Goal: Information Seeking & Learning: Learn about a topic

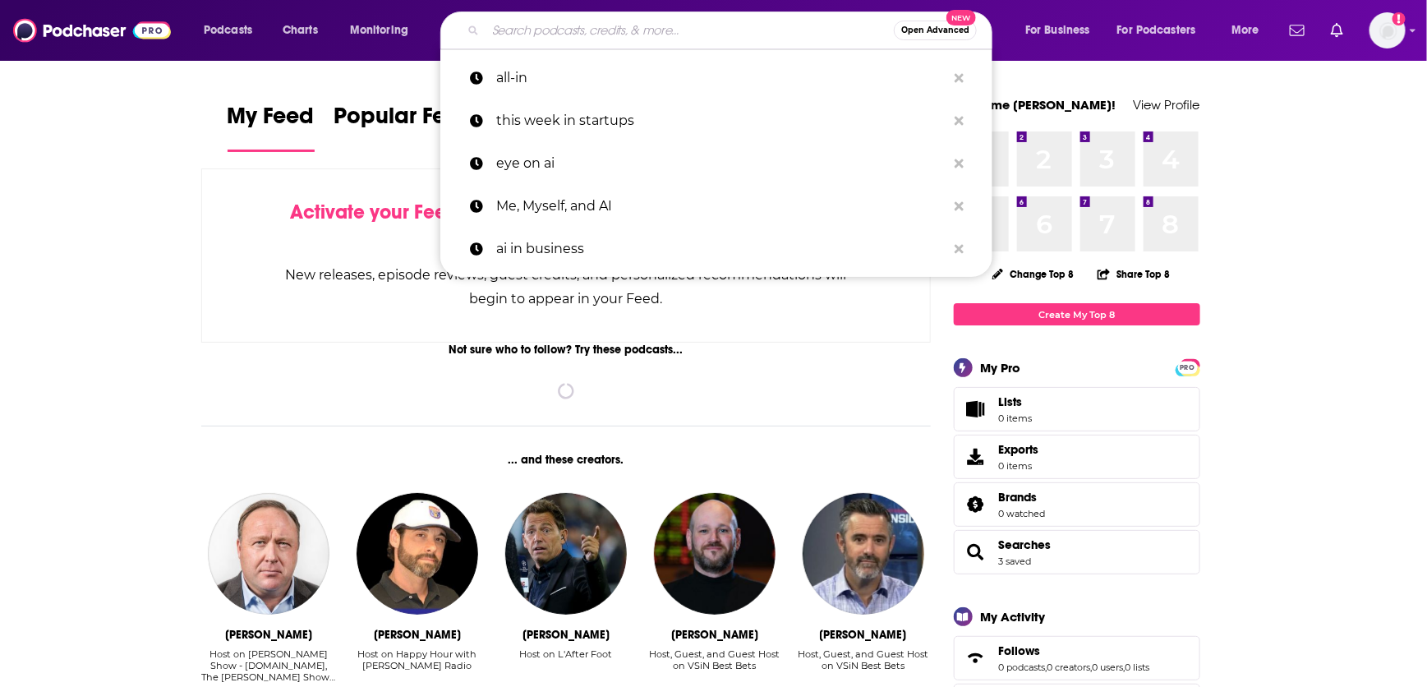
click at [690, 34] on input "Search podcasts, credits, & more..." at bounding box center [690, 30] width 408 height 26
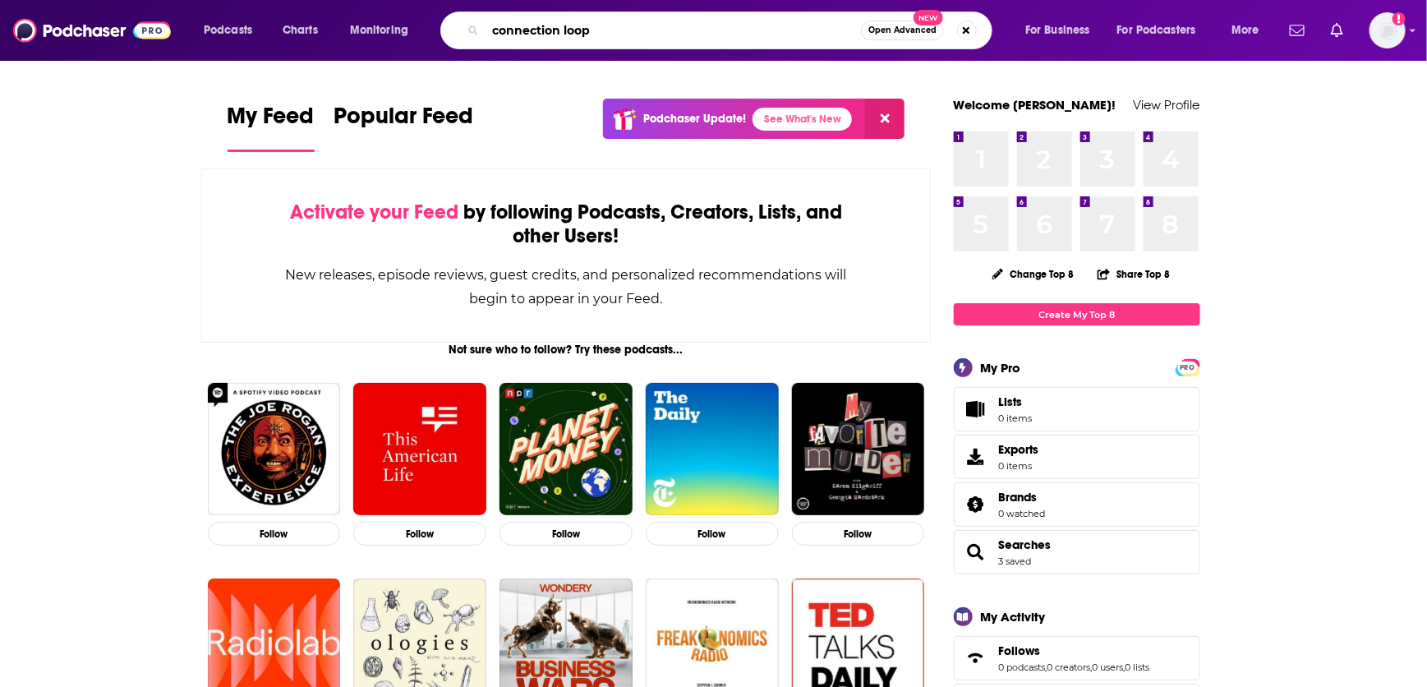
type input "connection loop"
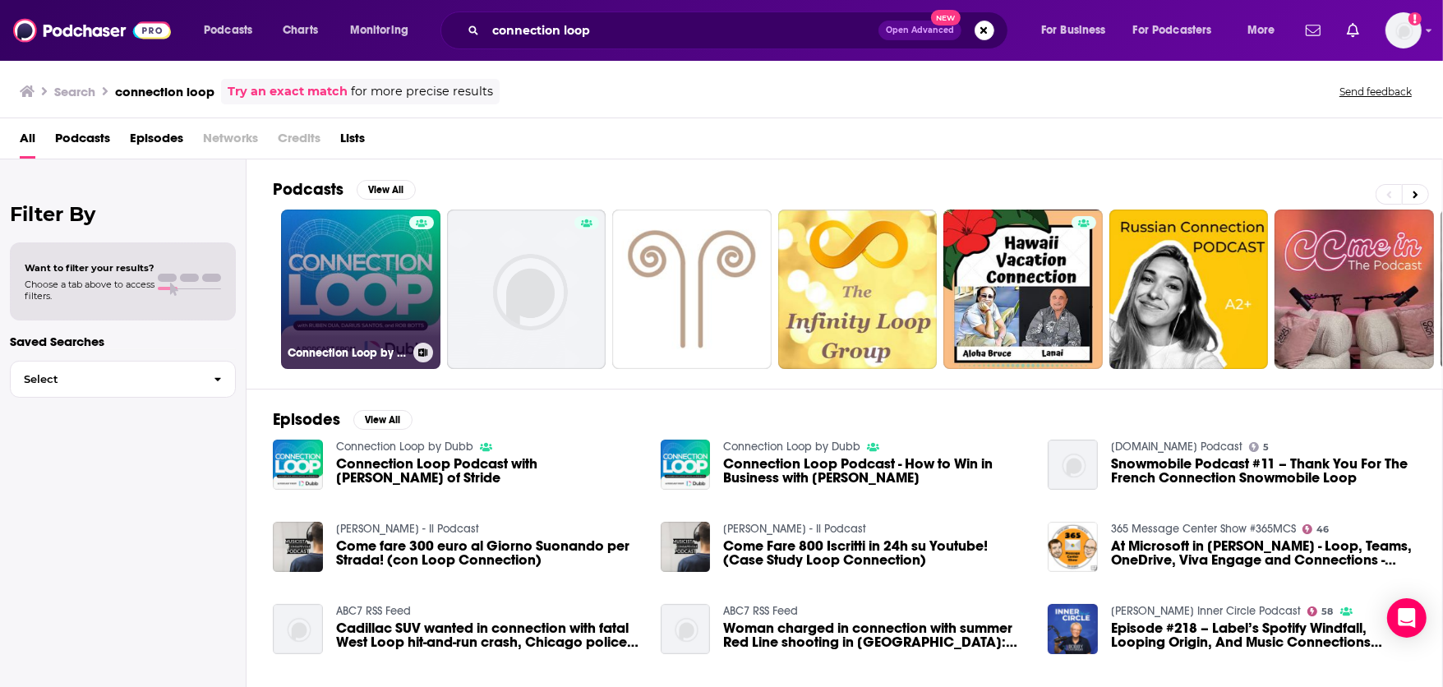
click at [403, 251] on link "Connection Loop by Dubb" at bounding box center [360, 288] width 159 height 159
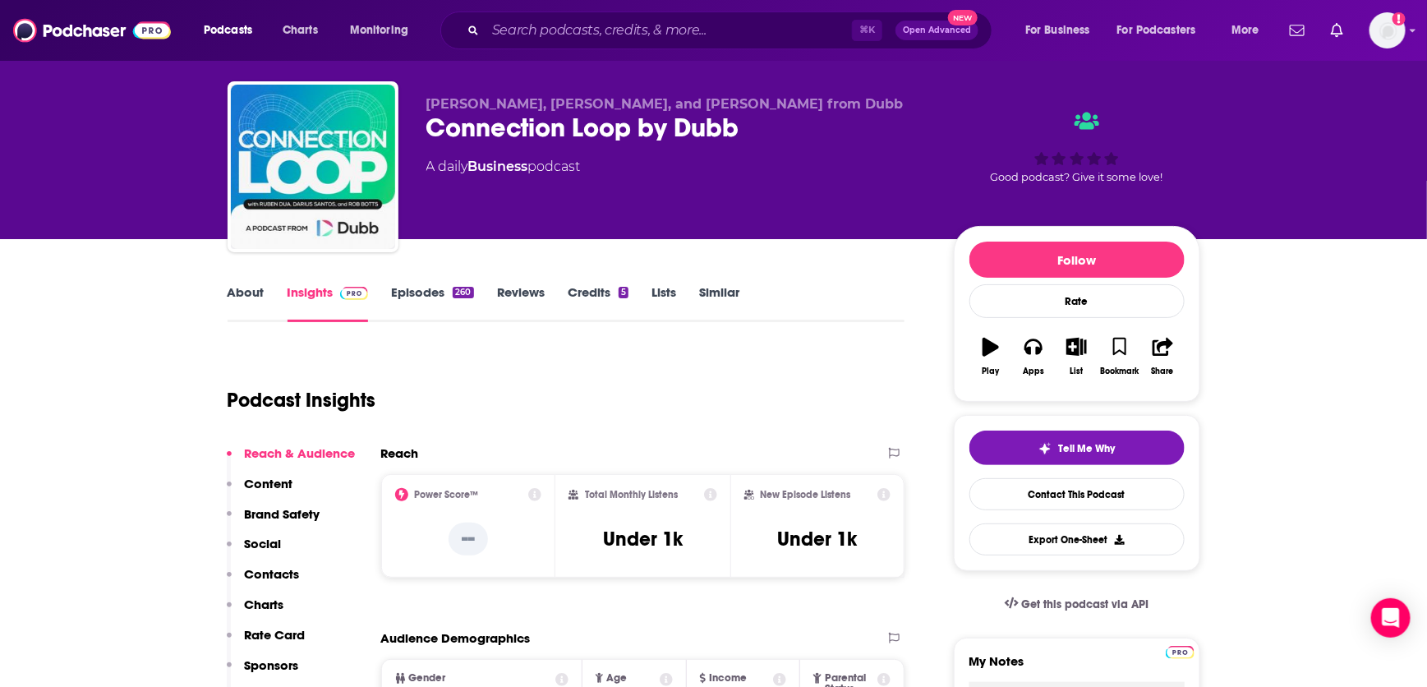
scroll to position [30, 0]
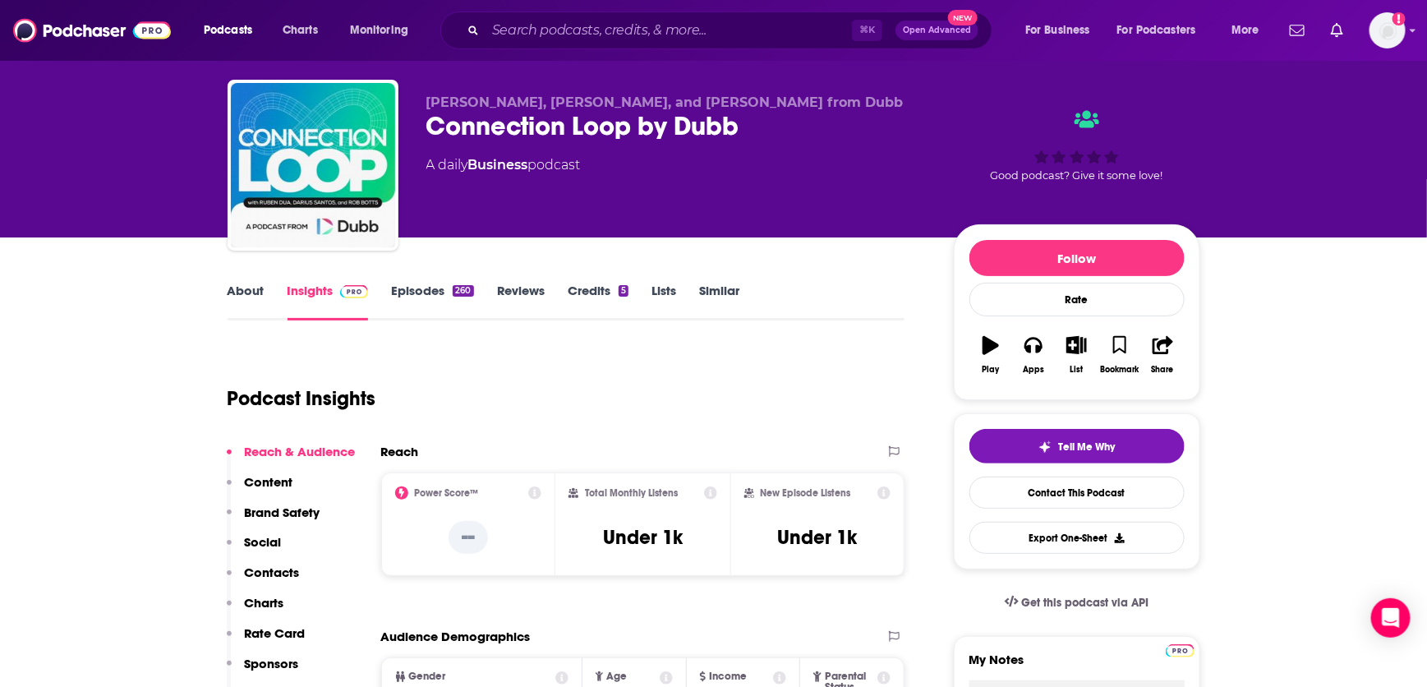
click at [238, 304] on link "About" at bounding box center [246, 302] width 37 height 38
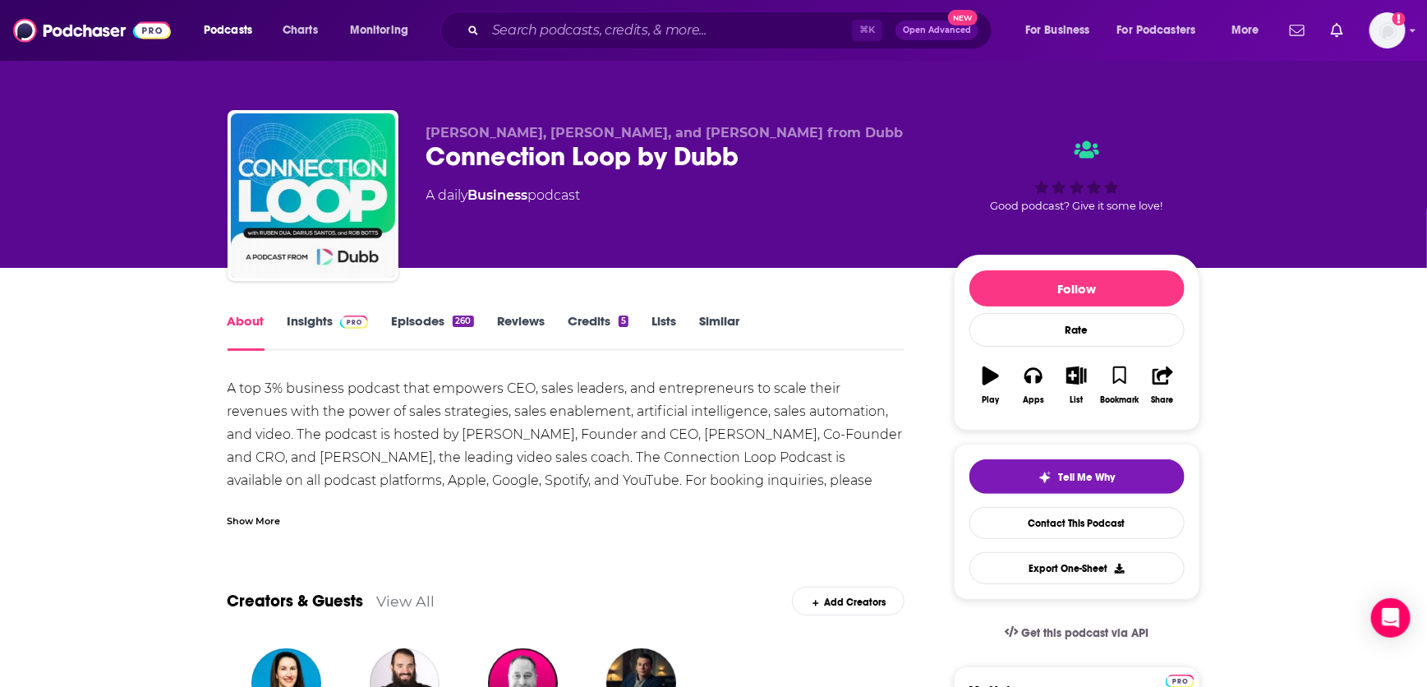
click at [447, 328] on link "Episodes 260" at bounding box center [432, 332] width 82 height 38
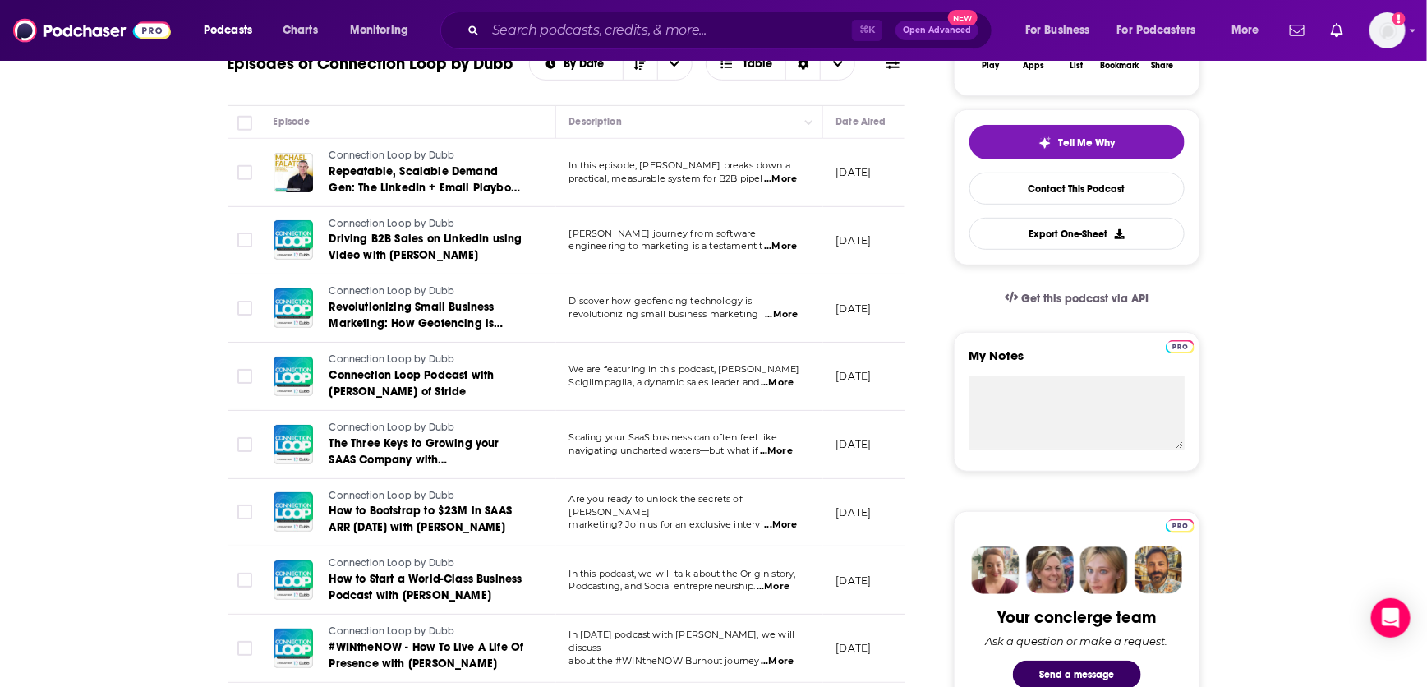
scroll to position [335, 0]
click at [789, 248] on span "...More" at bounding box center [780, 245] width 33 height 13
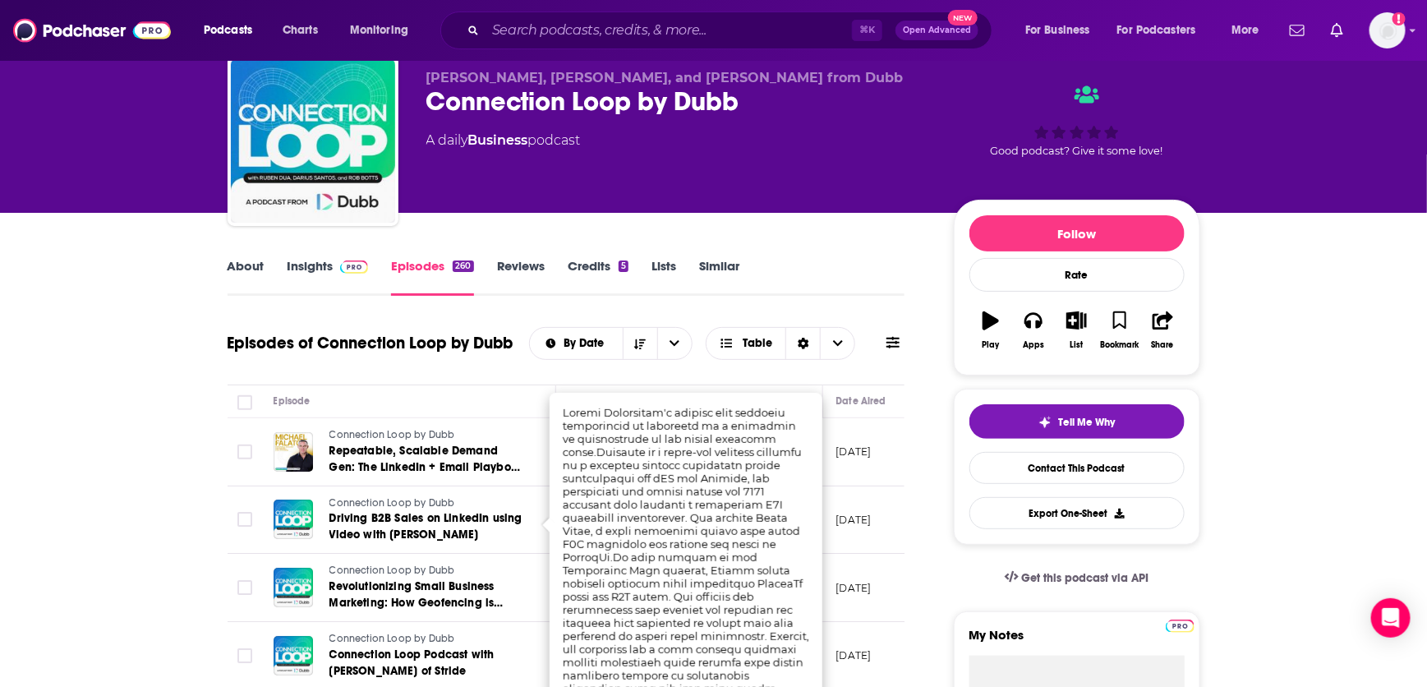
scroll to position [0, 0]
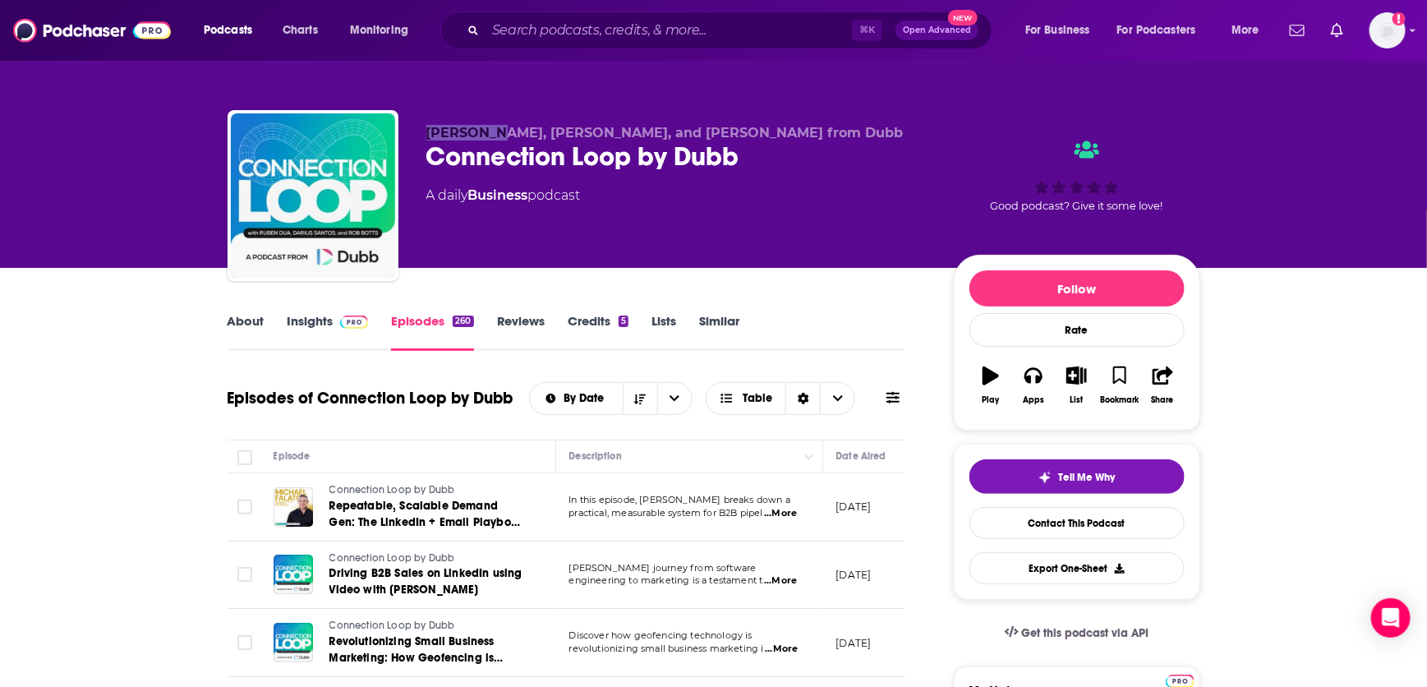
drag, startPoint x: 503, startPoint y: 133, endPoint x: 427, endPoint y: 136, distance: 75.6
click at [427, 136] on span "[PERSON_NAME], [PERSON_NAME], and [PERSON_NAME] from Dubb" at bounding box center [664, 133] width 477 height 16
copy span "[PERSON_NAME]"
click at [484, 136] on span "[PERSON_NAME], [PERSON_NAME], and [PERSON_NAME] from Dubb" at bounding box center [664, 133] width 477 height 16
drag, startPoint x: 504, startPoint y: 133, endPoint x: 426, endPoint y: 132, distance: 77.2
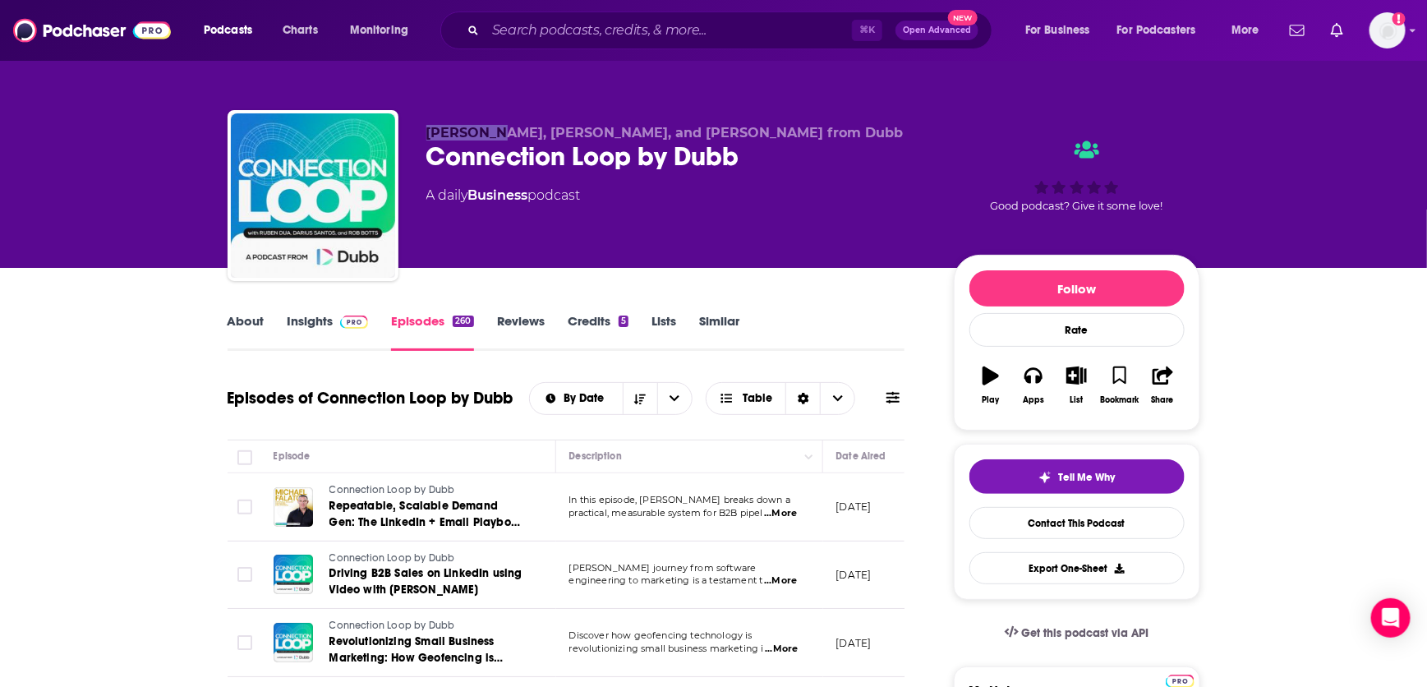
click at [426, 132] on span "[PERSON_NAME], [PERSON_NAME], and [PERSON_NAME] from Dubb" at bounding box center [664, 133] width 477 height 16
copy span "[PERSON_NAME]"
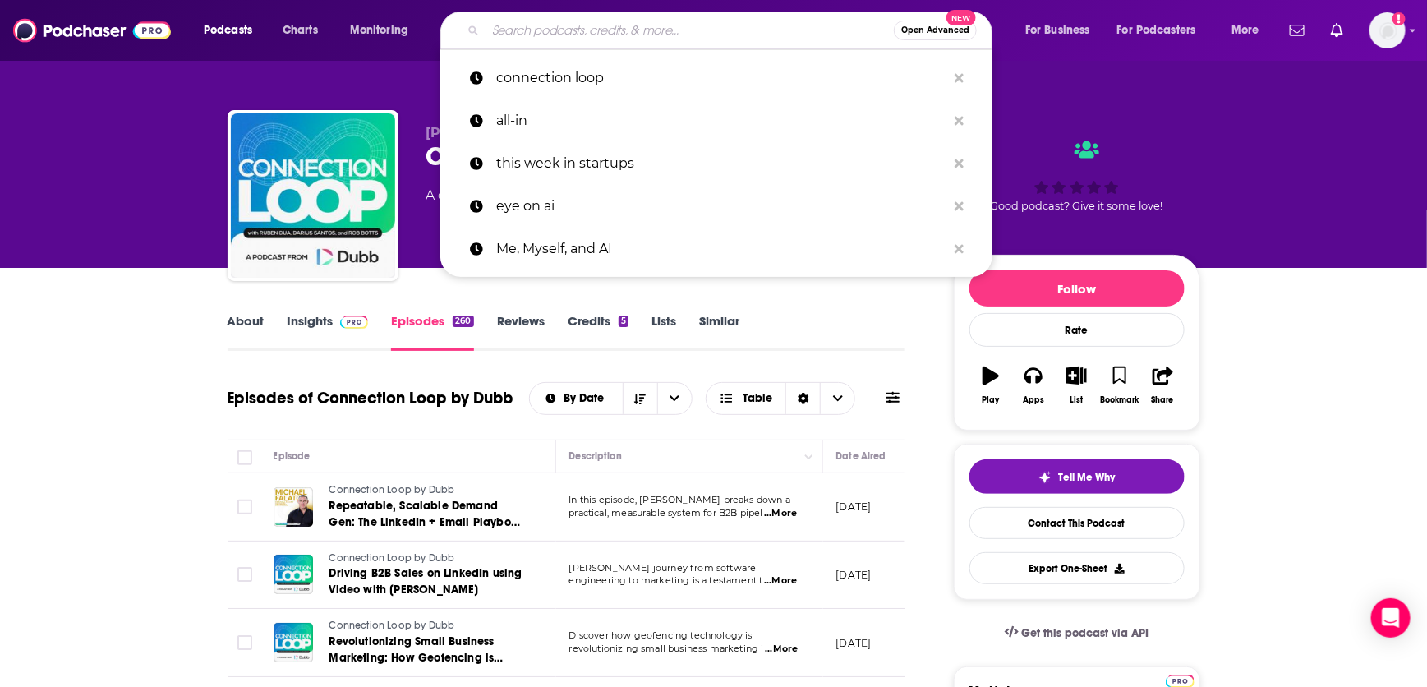
click at [548, 38] on input "Search podcasts, credits, & more..." at bounding box center [690, 30] width 408 height 26
paste input "[PERSON_NAME]"
type input "[PERSON_NAME]"
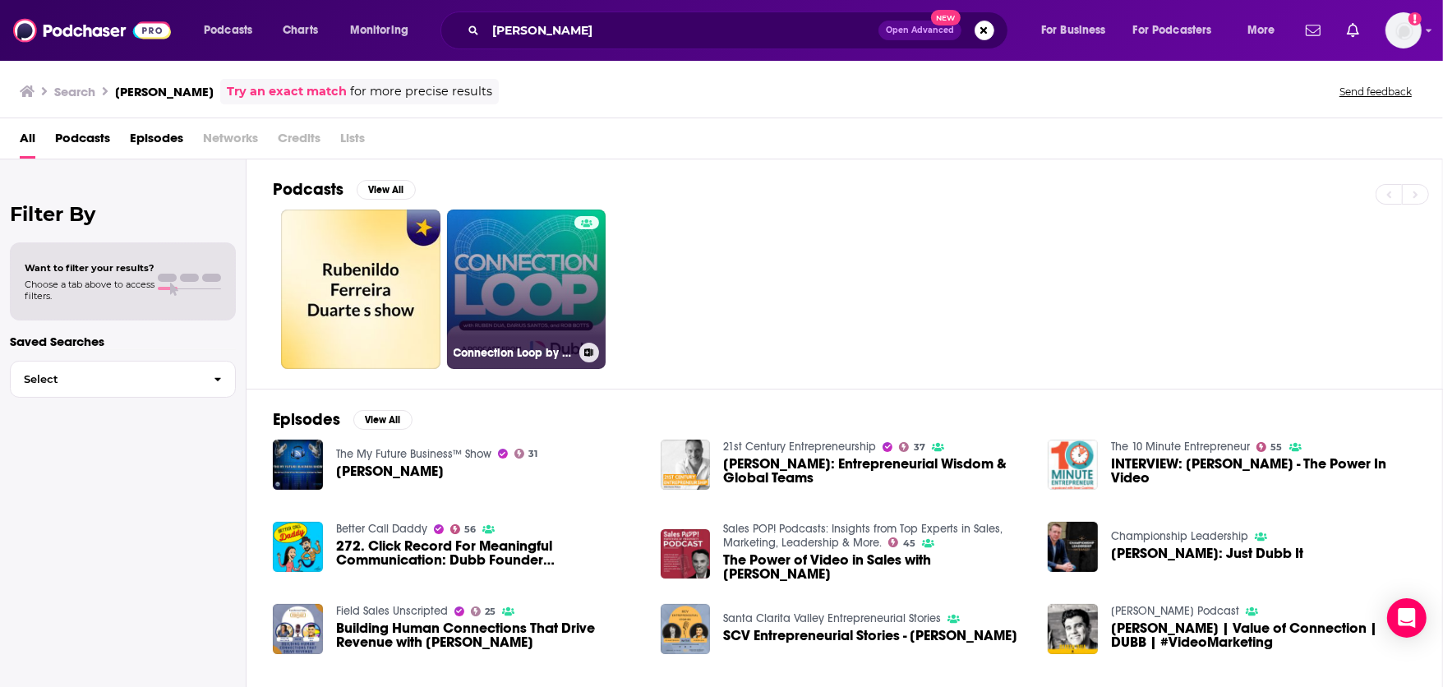
click at [582, 319] on div at bounding box center [586, 279] width 25 height 127
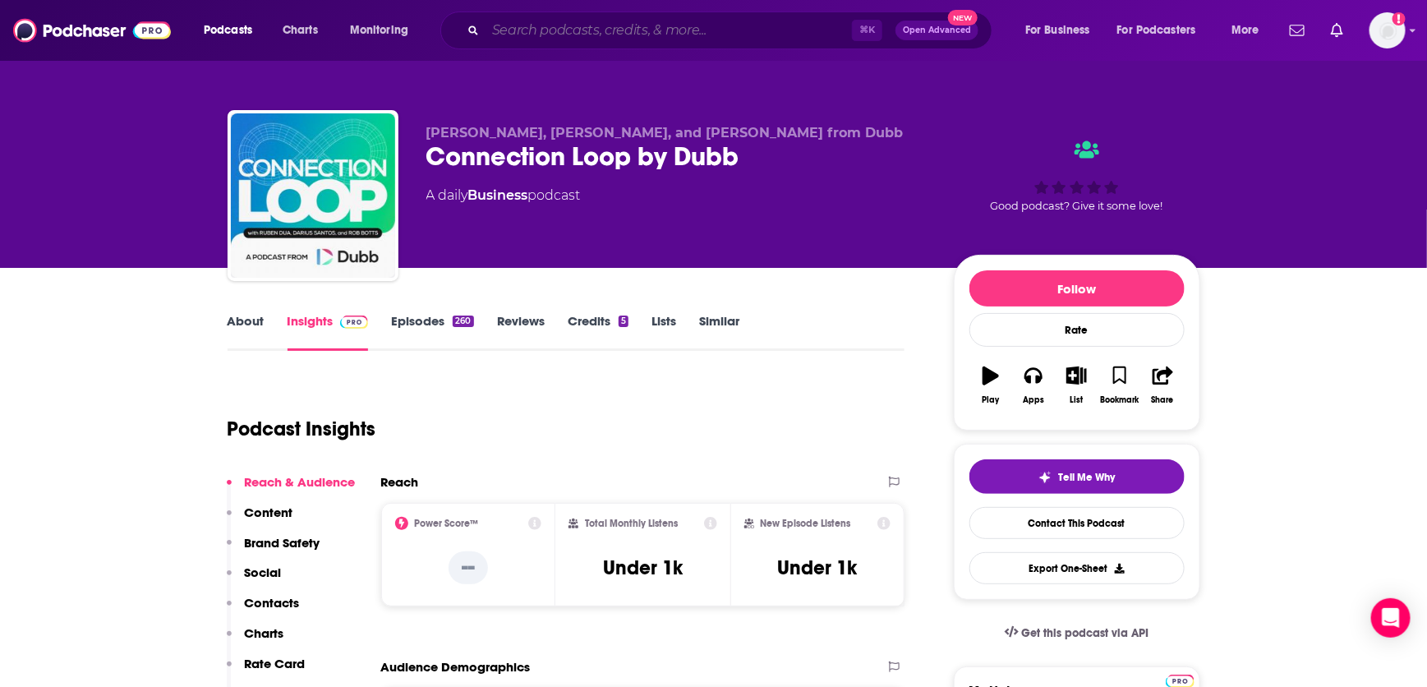
click at [651, 35] on input "Search podcasts, credits, & more..." at bounding box center [669, 30] width 366 height 26
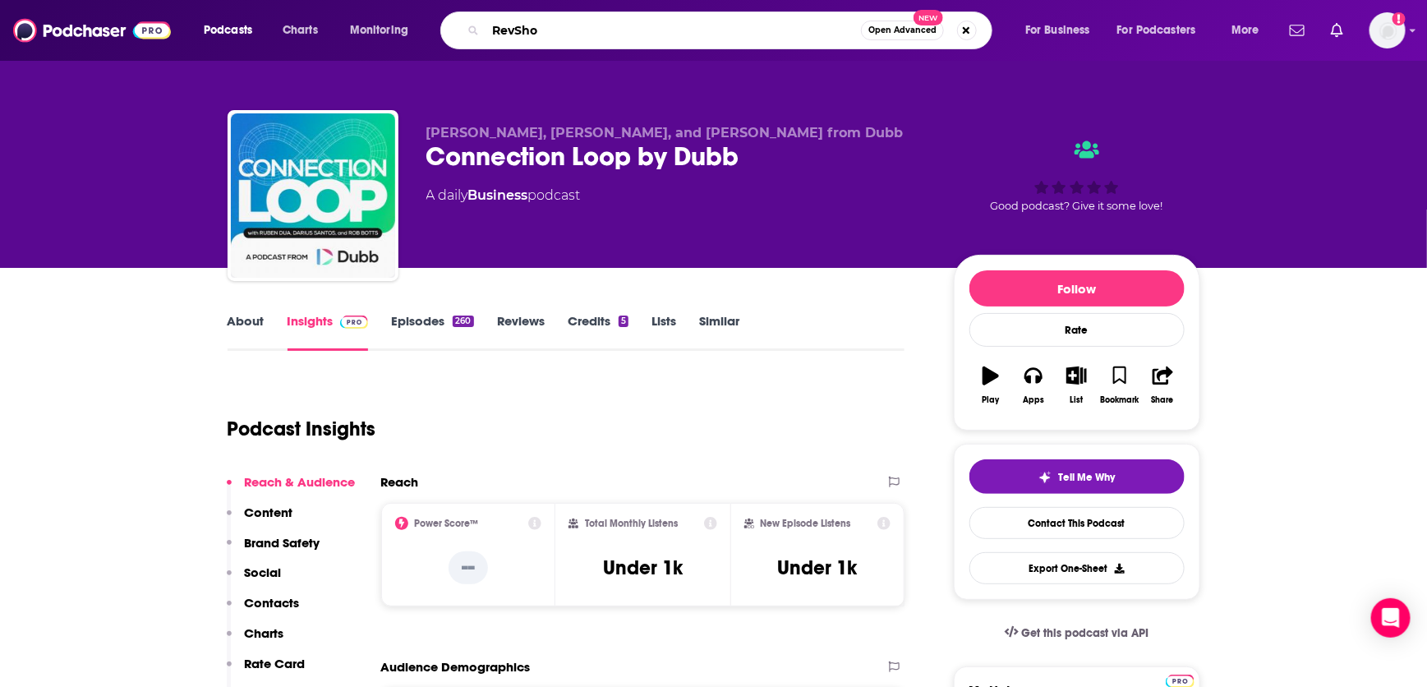
type input "RevShow"
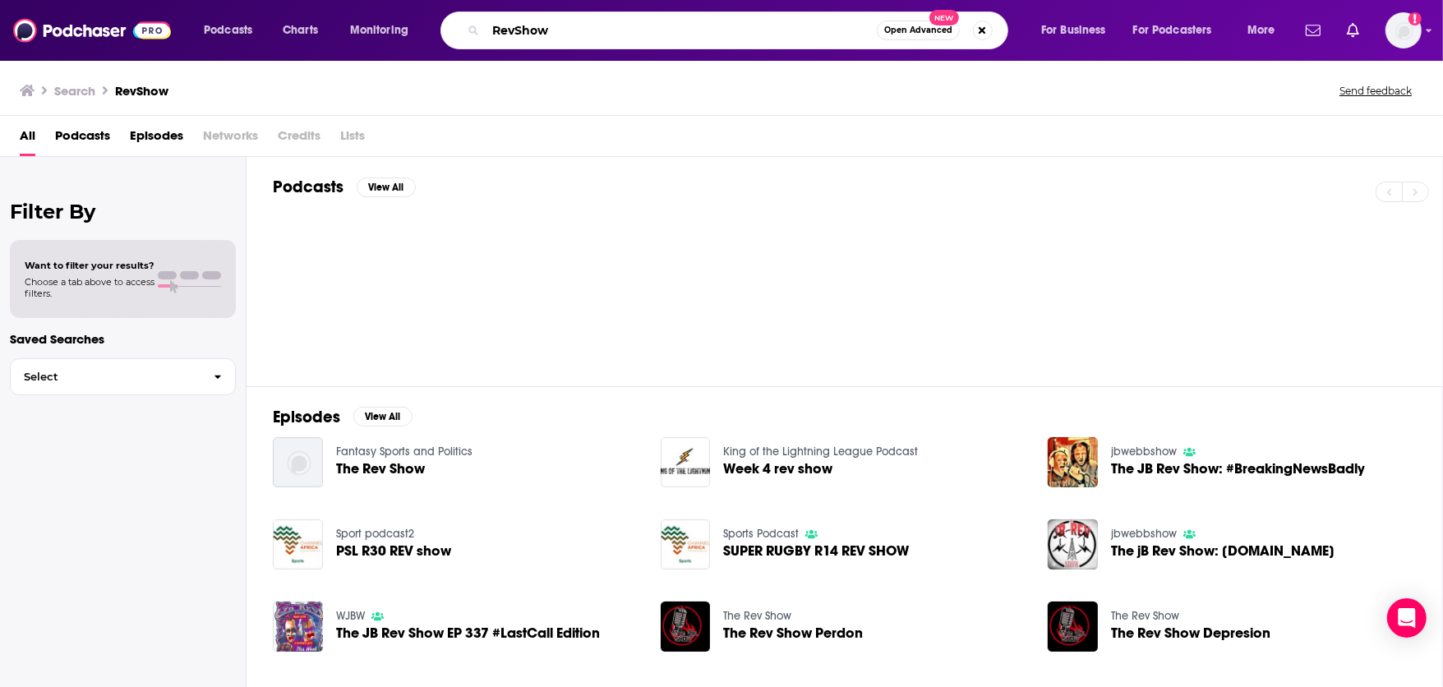
drag, startPoint x: 591, startPoint y: 37, endPoint x: 490, endPoint y: 30, distance: 100.5
click at [490, 30] on input "RevShow" at bounding box center [681, 30] width 391 height 26
type input "fund build scale"
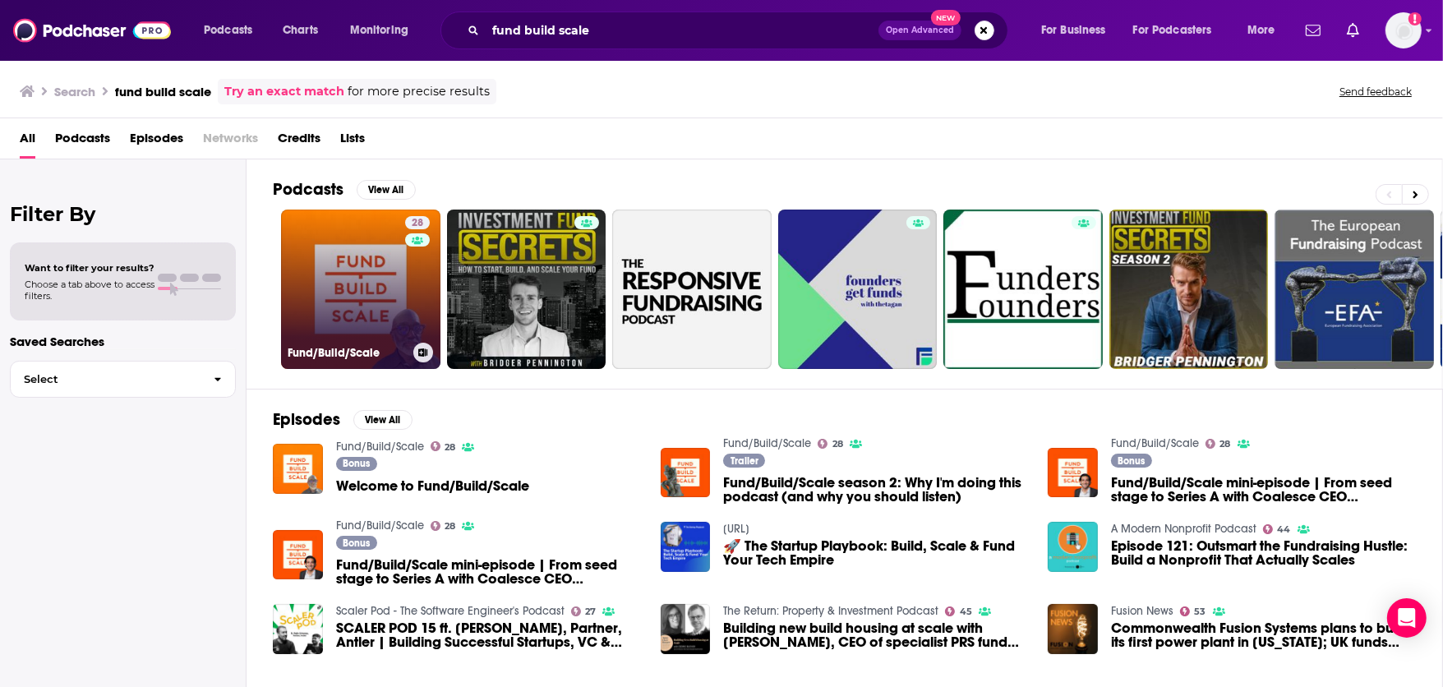
click at [402, 277] on link "28 Fund/Build/Scale" at bounding box center [360, 288] width 159 height 159
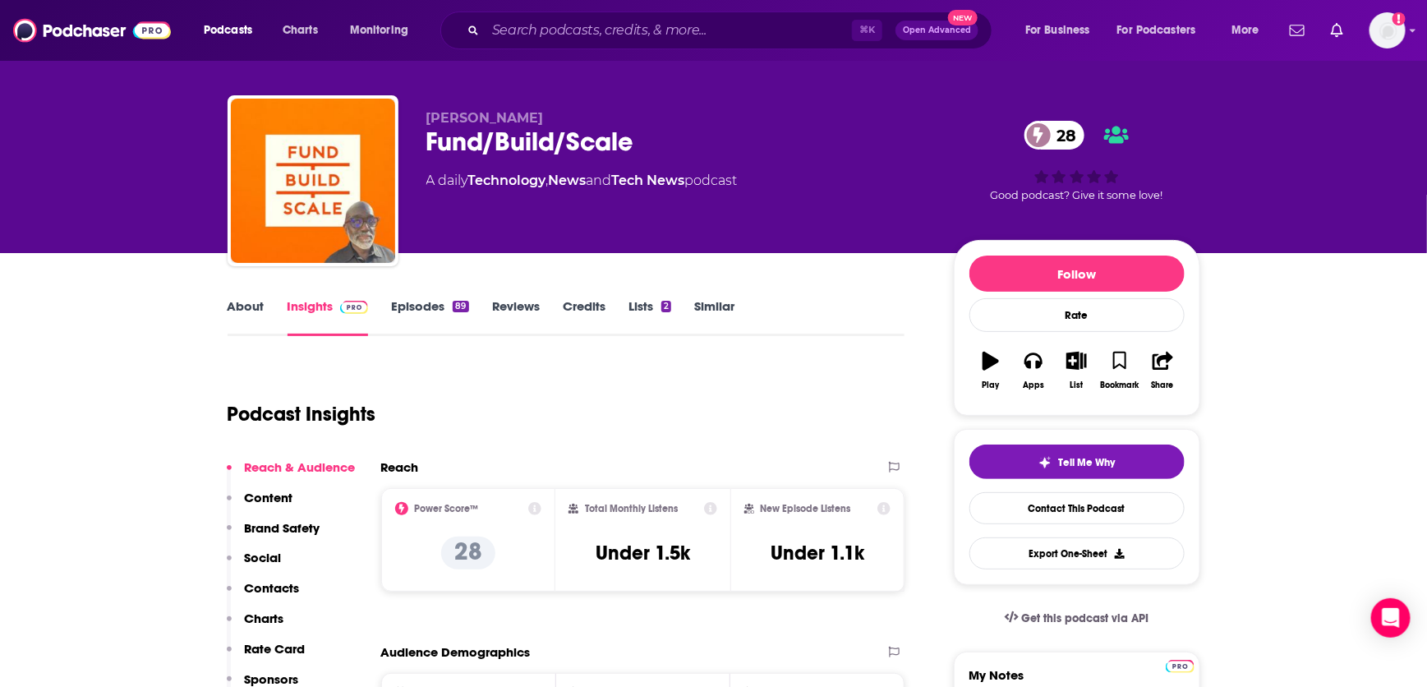
scroll to position [17, 0]
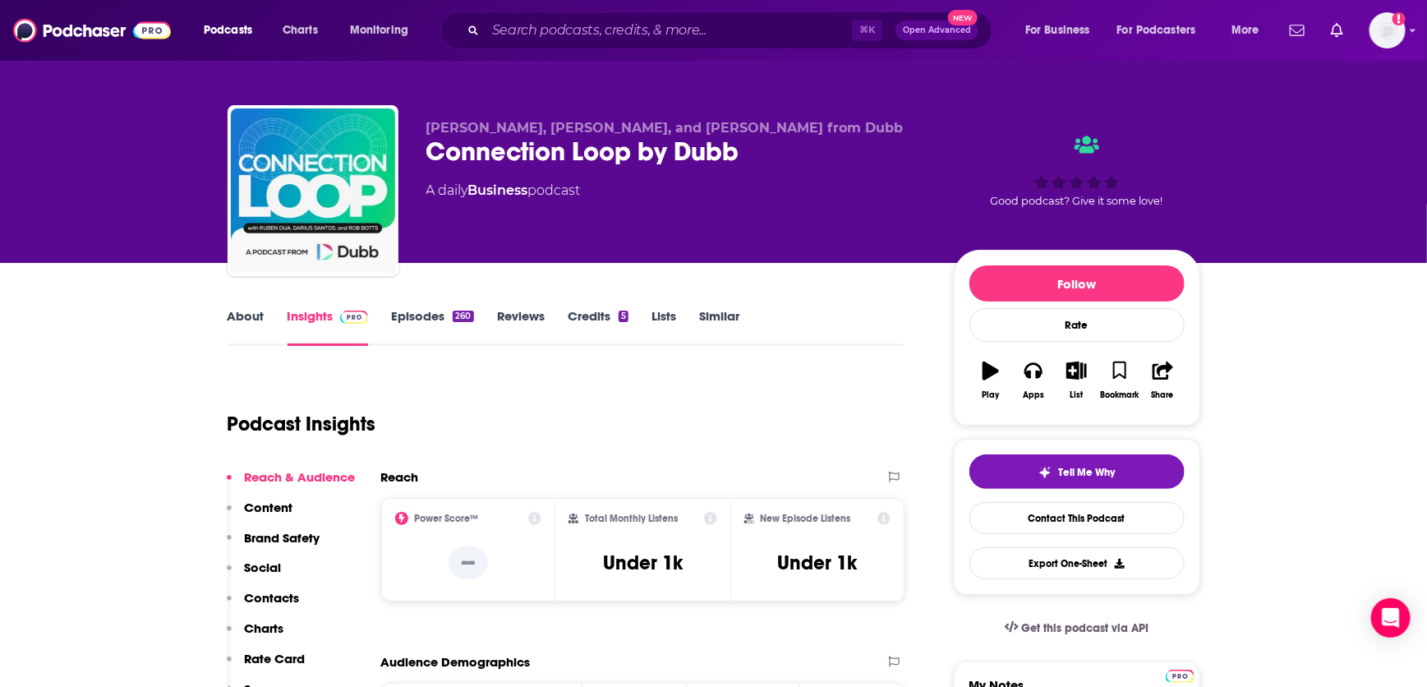
scroll to position [1, 0]
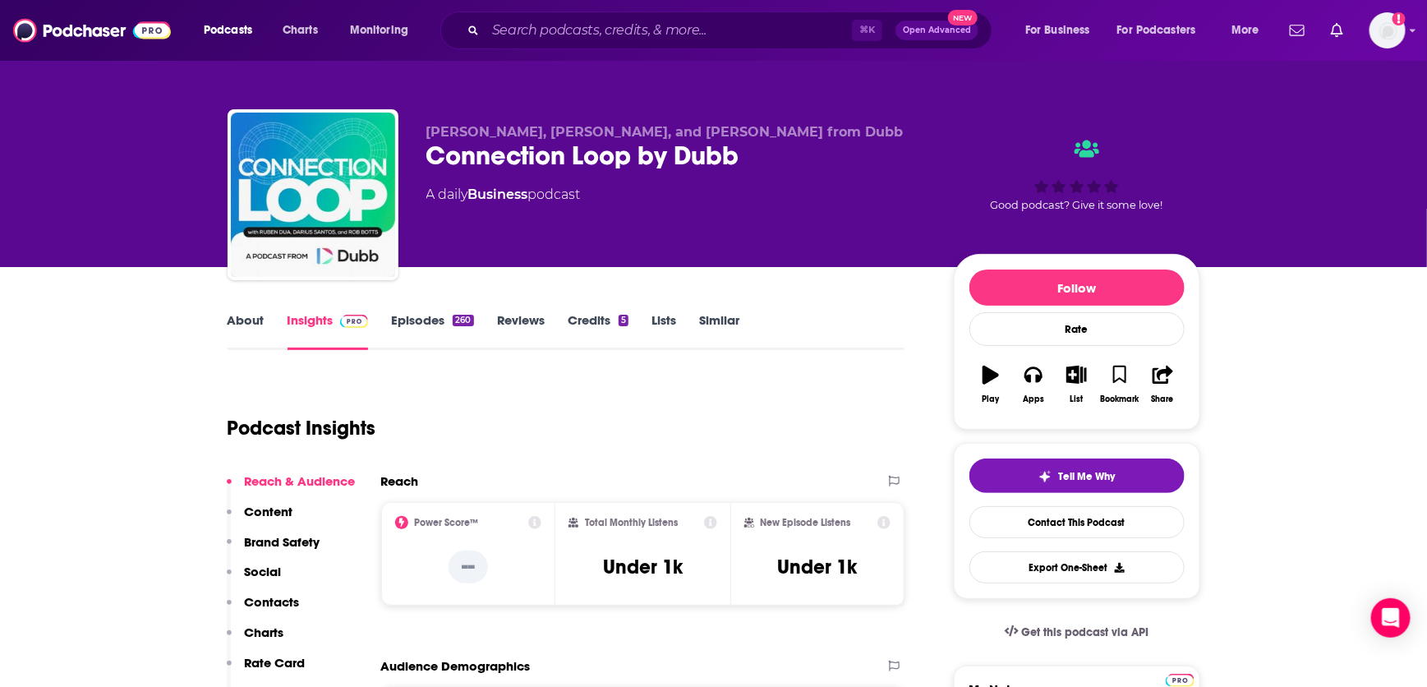
click at [254, 315] on link "About" at bounding box center [246, 331] width 37 height 38
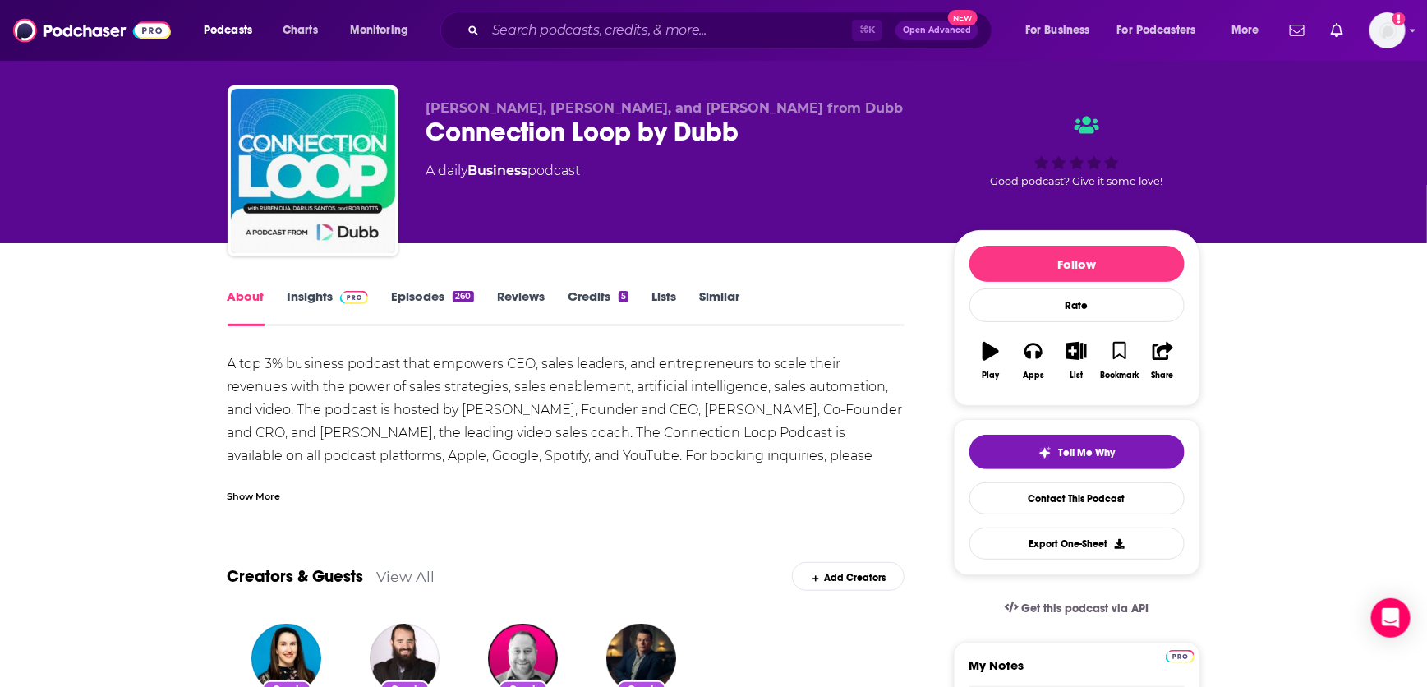
scroll to position [31, 0]
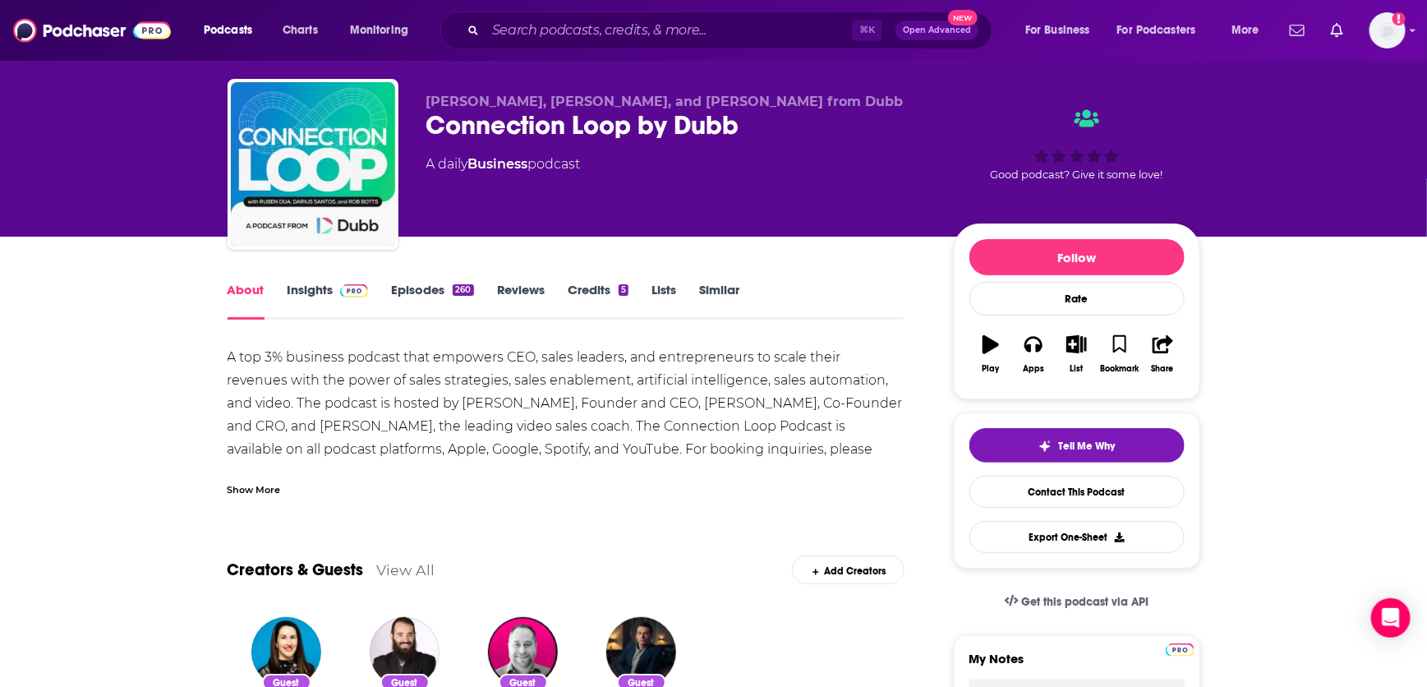
click at [428, 291] on link "Episodes 260" at bounding box center [432, 301] width 82 height 38
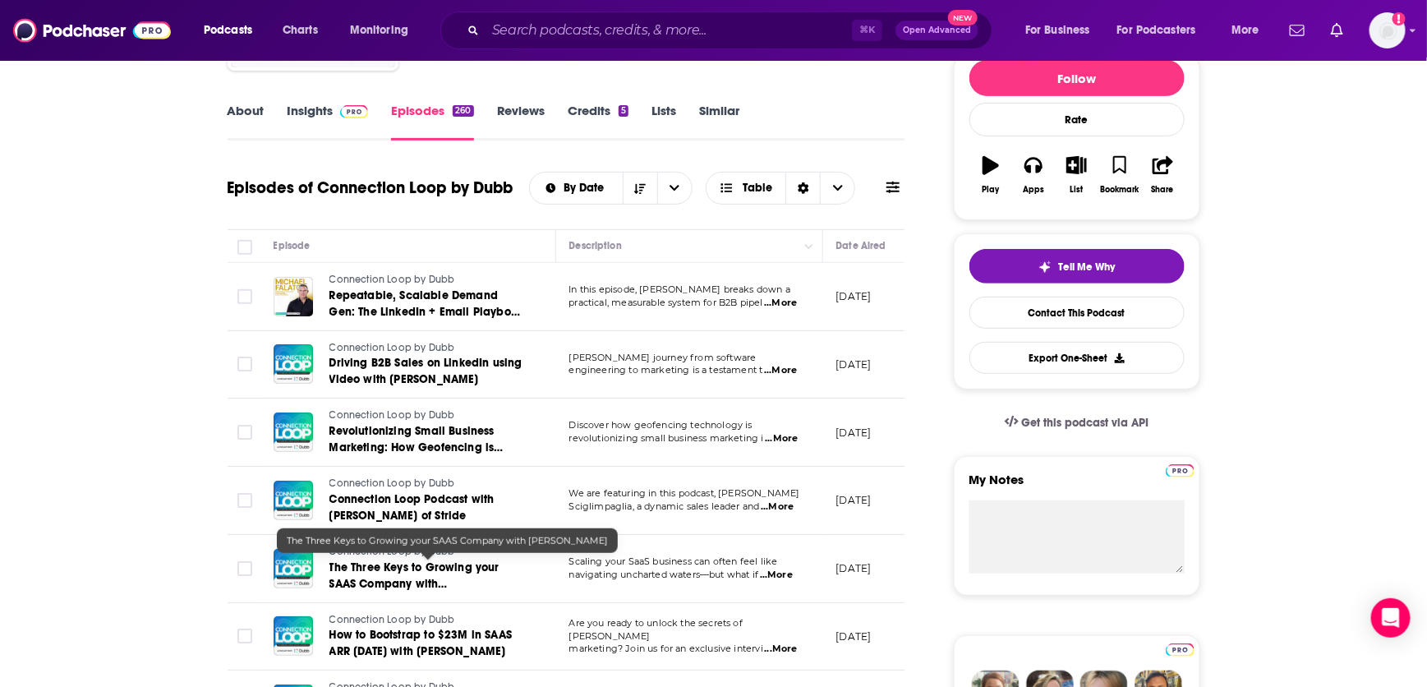
scroll to position [214, 0]
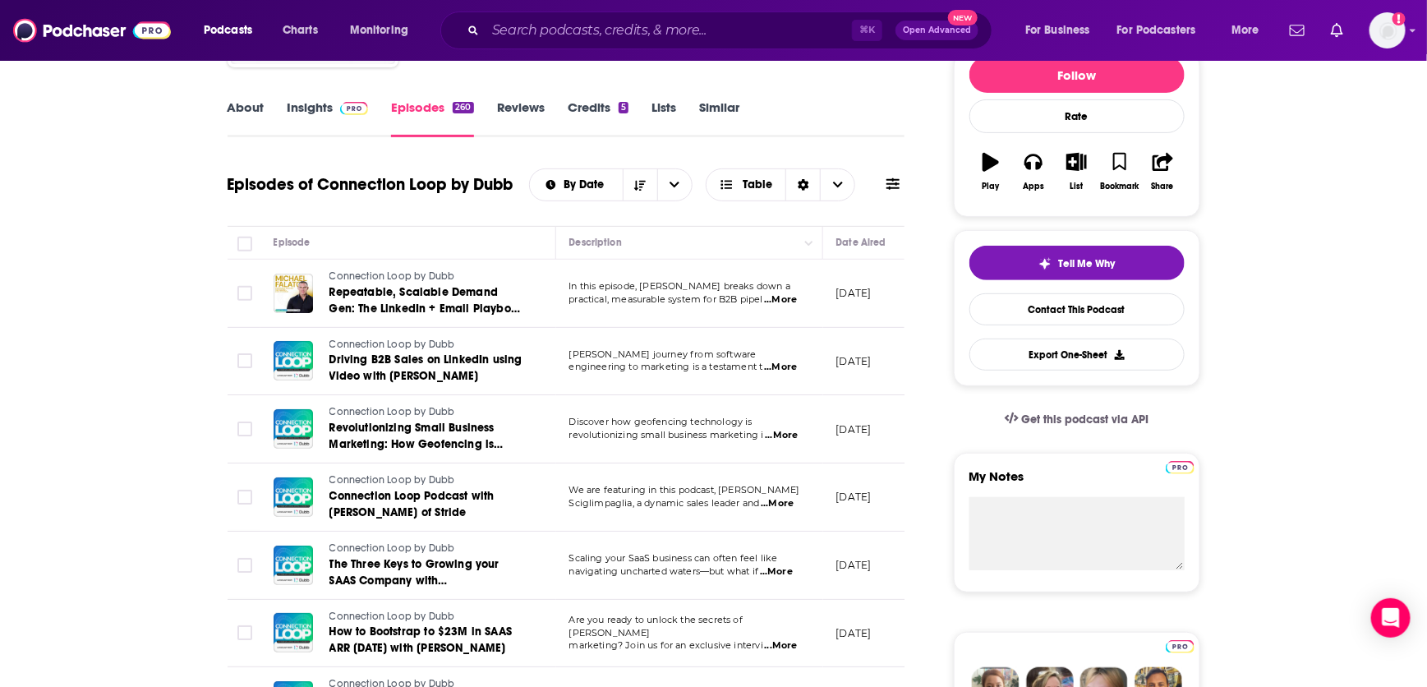
click at [781, 366] on span "...More" at bounding box center [780, 367] width 33 height 13
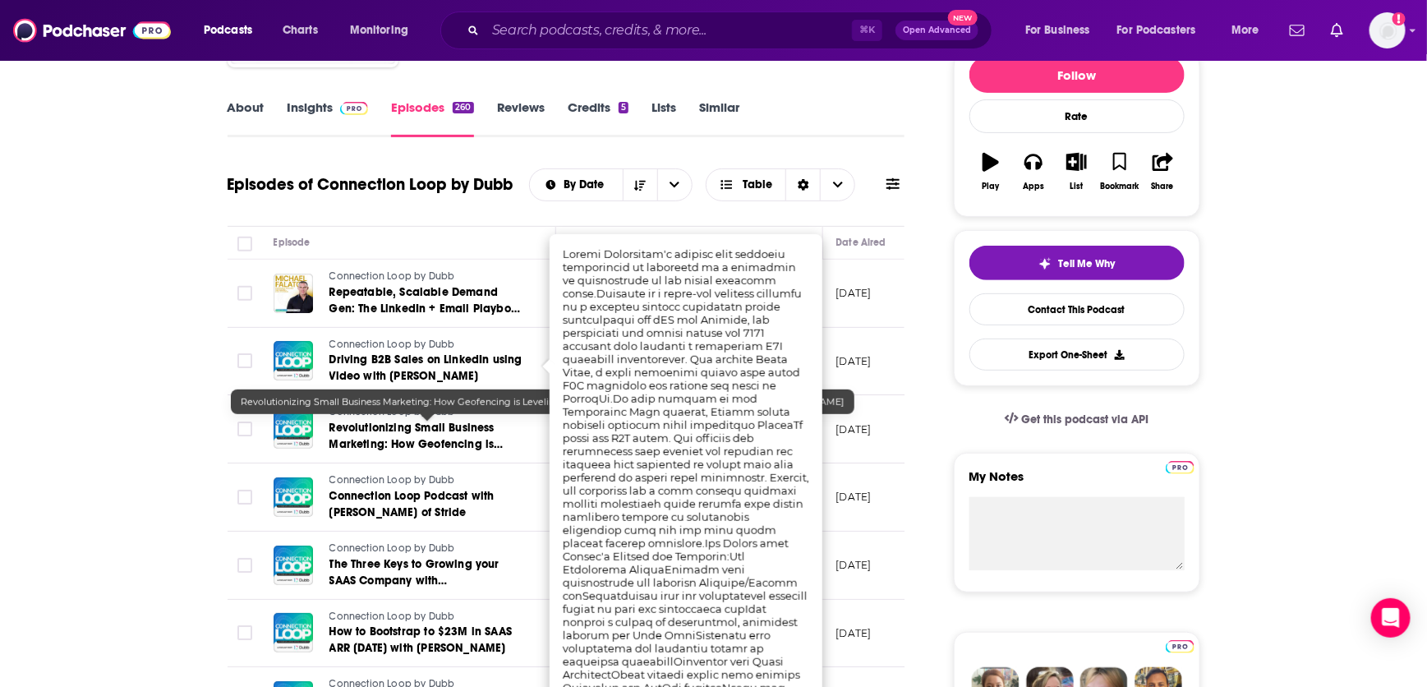
click at [422, 434] on link "Revolutionizing Small Business Marketing: How Geofencing is Leveling the Playin…" at bounding box center [427, 436] width 197 height 33
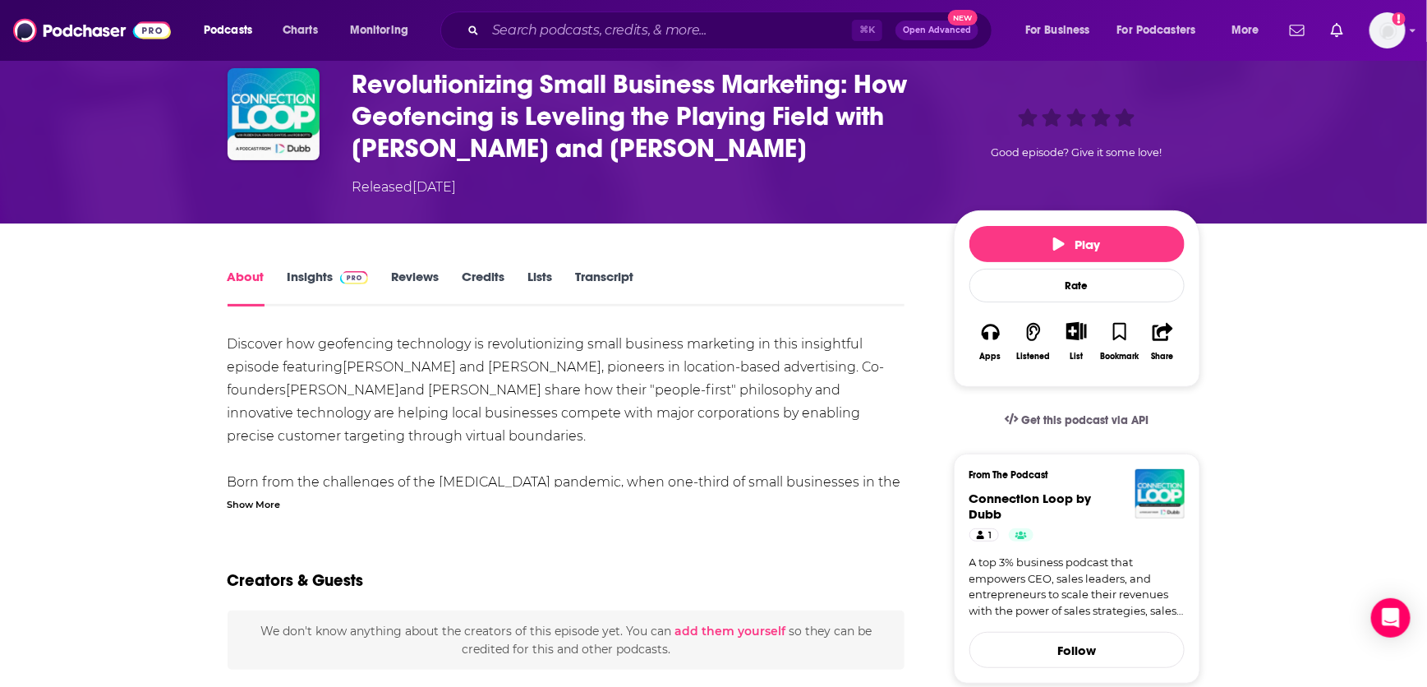
scroll to position [78, 0]
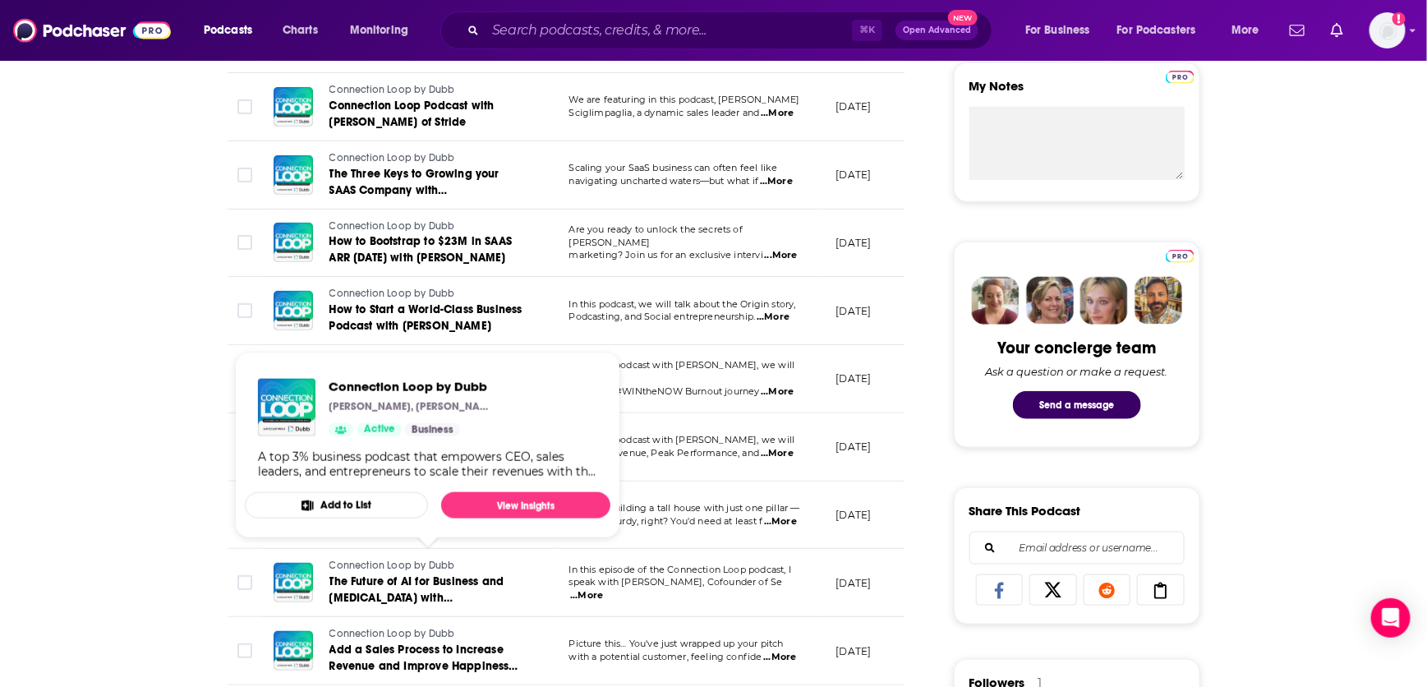
scroll to position [635, 0]
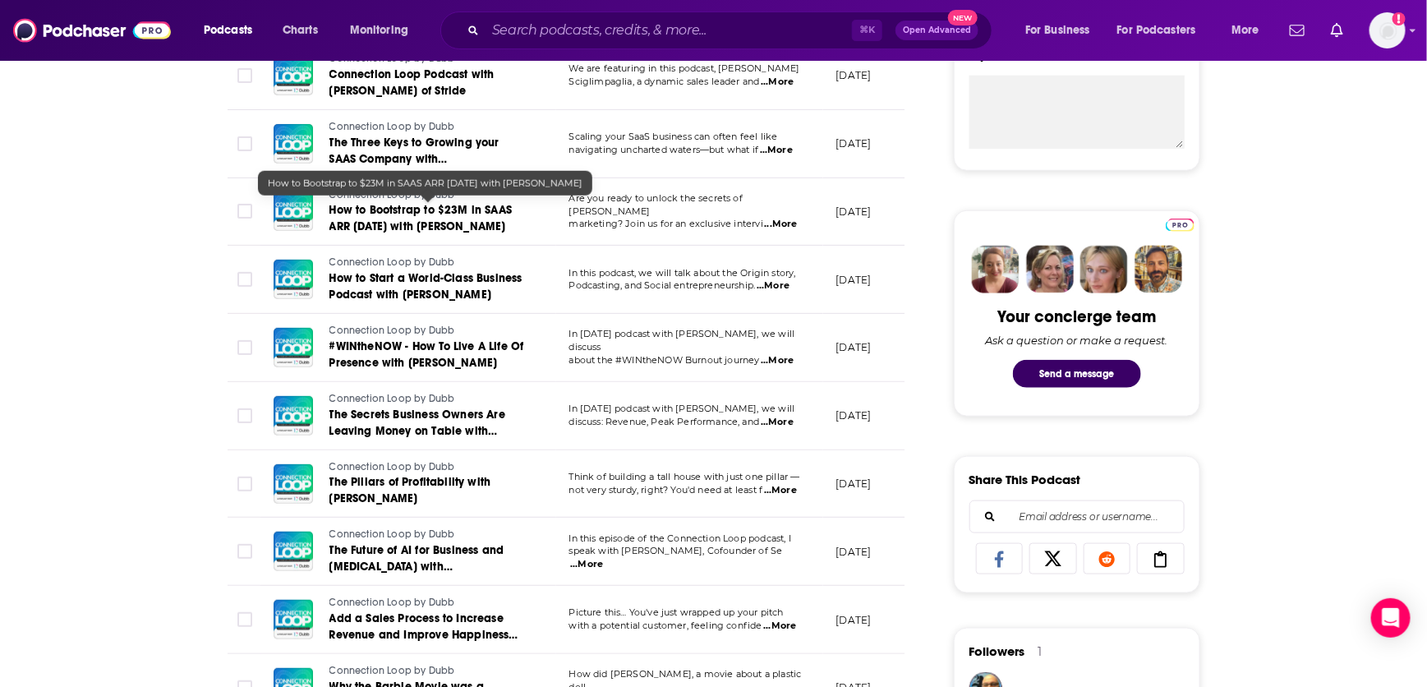
click at [482, 223] on span "How to Bootstrap to $23M in SAAS ARR [DATE] with [PERSON_NAME]" at bounding box center [420, 218] width 182 height 30
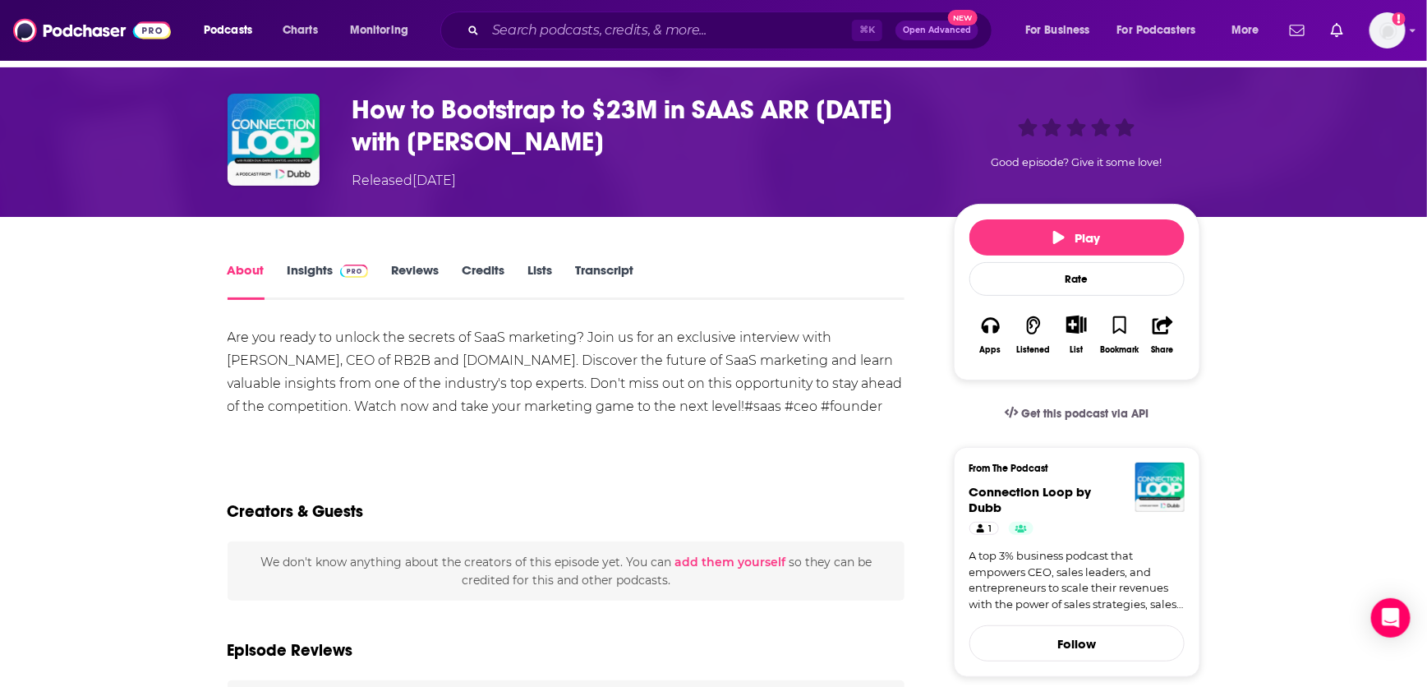
scroll to position [51, 0]
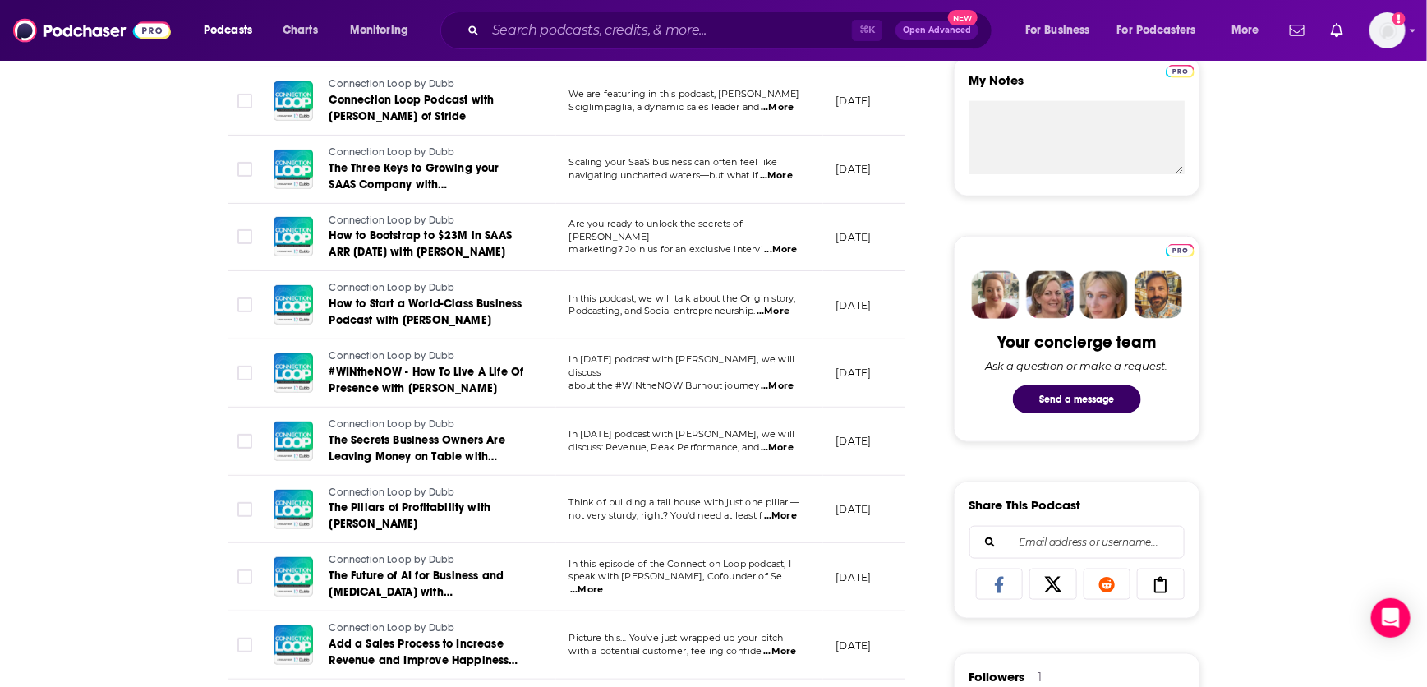
scroll to position [628, 0]
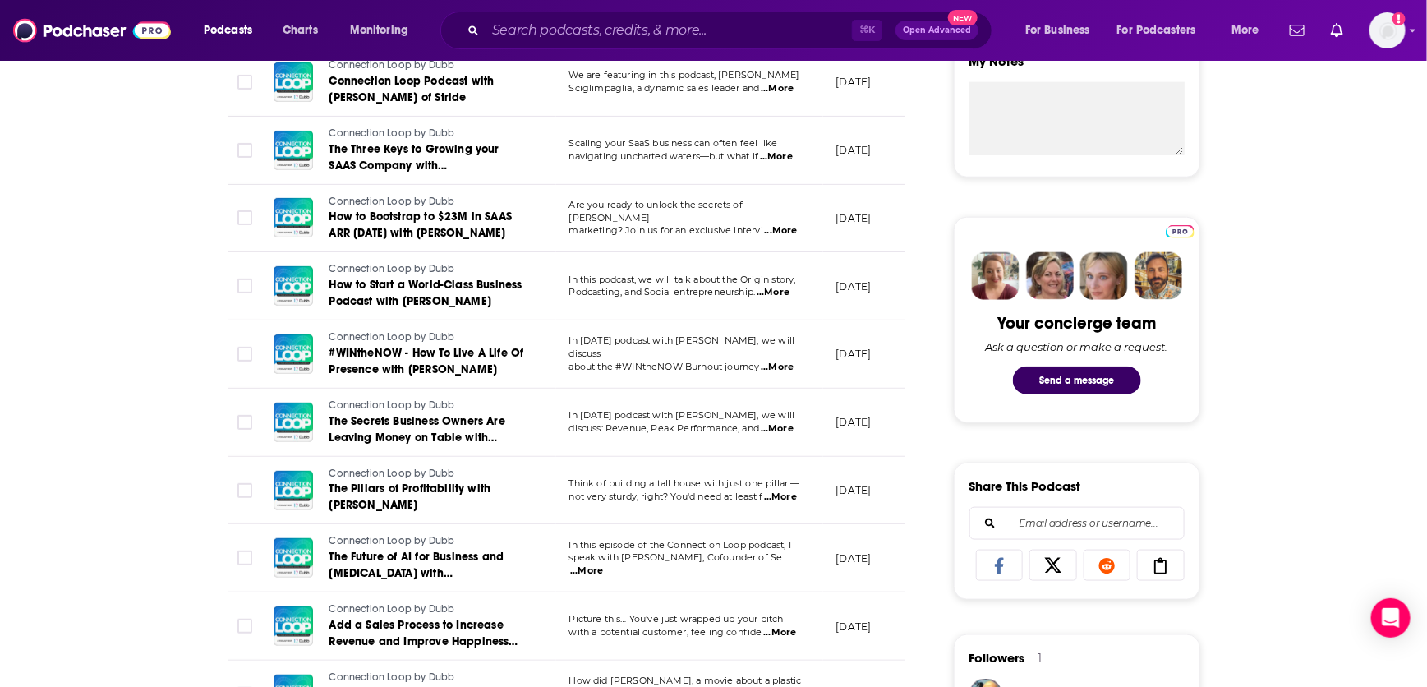
click at [784, 427] on span "...More" at bounding box center [777, 428] width 33 height 13
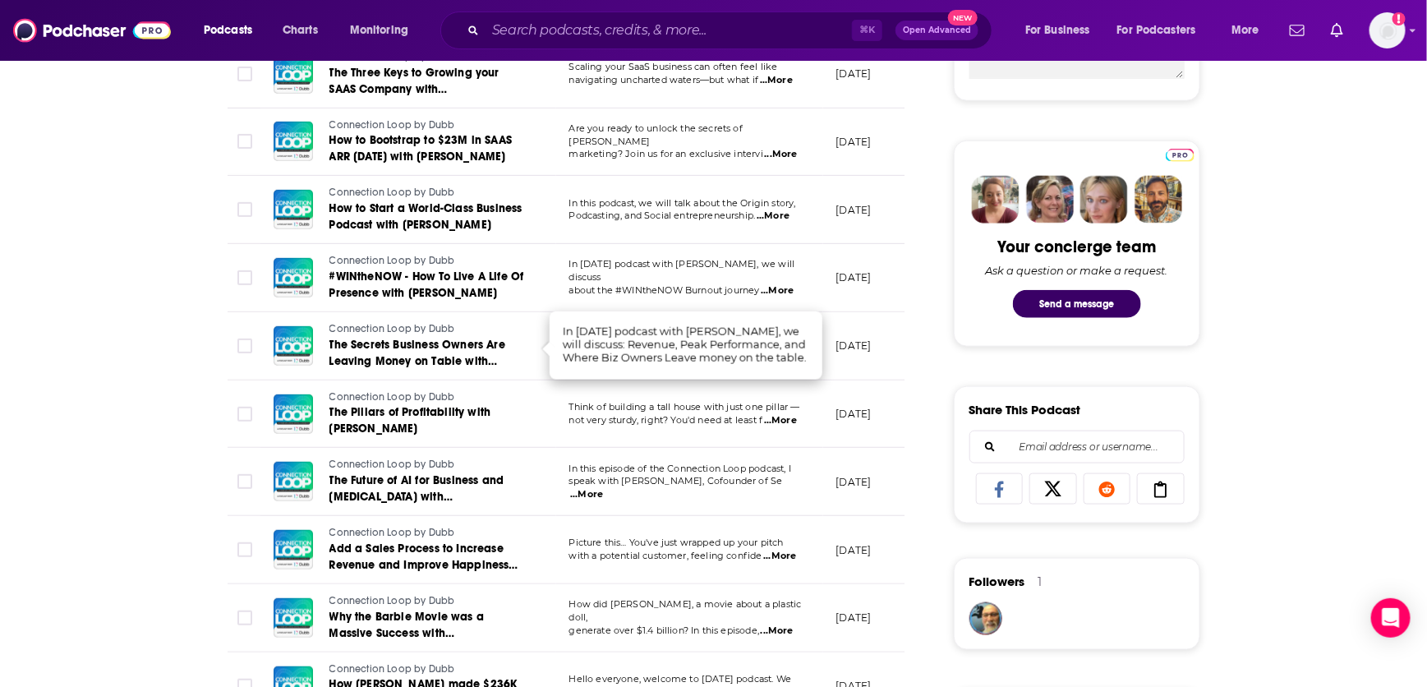
scroll to position [707, 0]
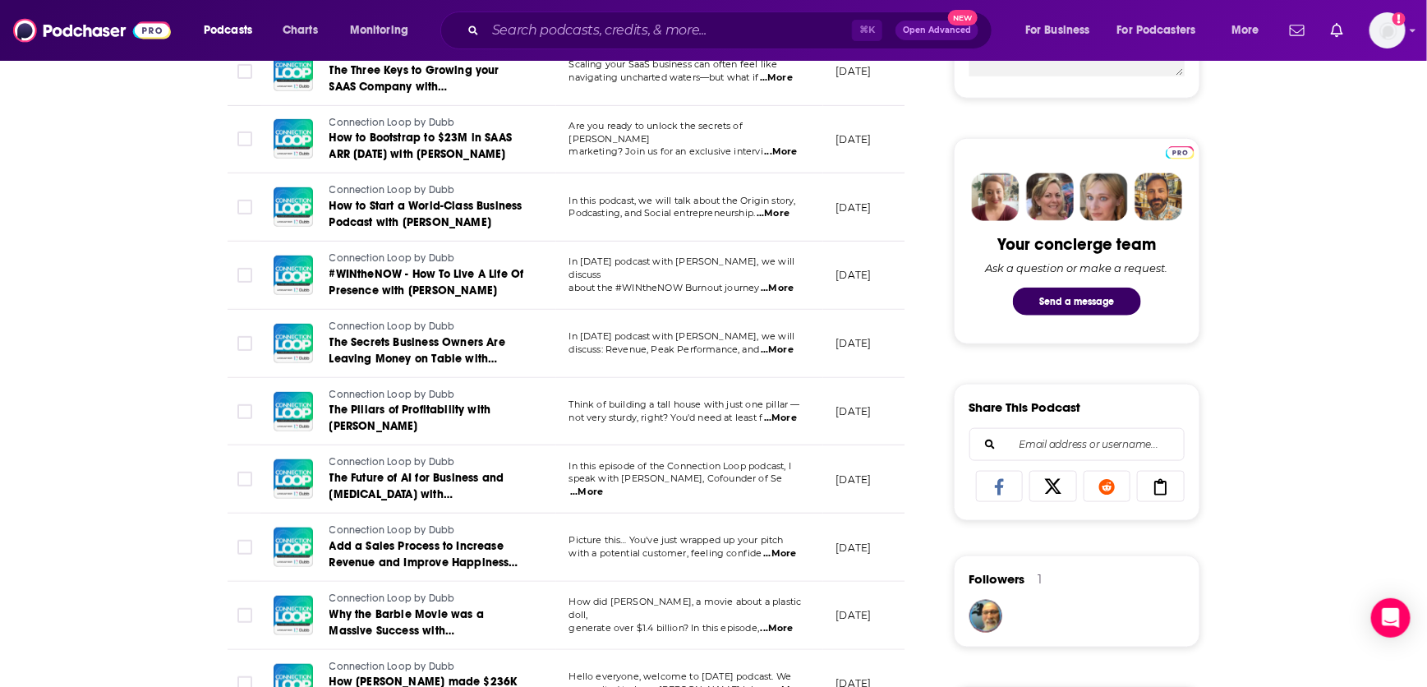
click at [763, 413] on span "not very sturdy, right? You'd need at least f" at bounding box center [666, 418] width 194 height 12
click at [780, 413] on span "...More" at bounding box center [780, 418] width 33 height 13
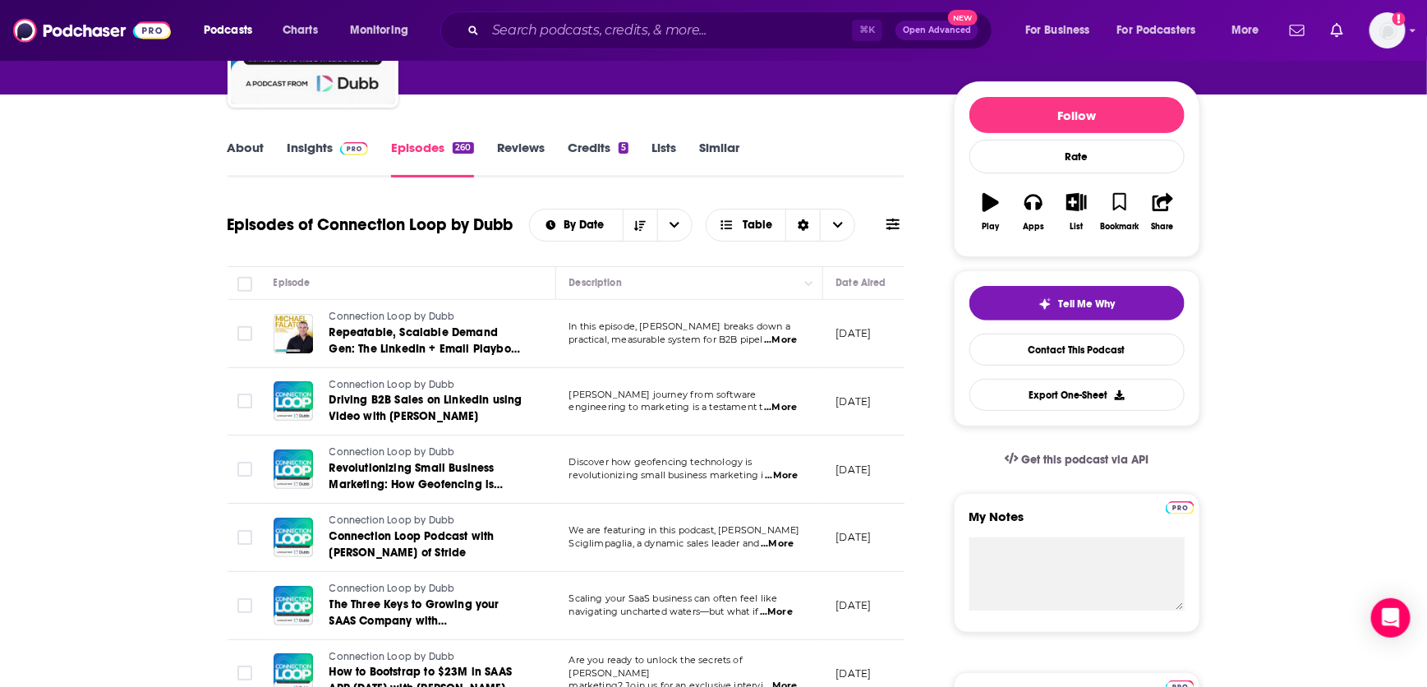
scroll to position [175, 0]
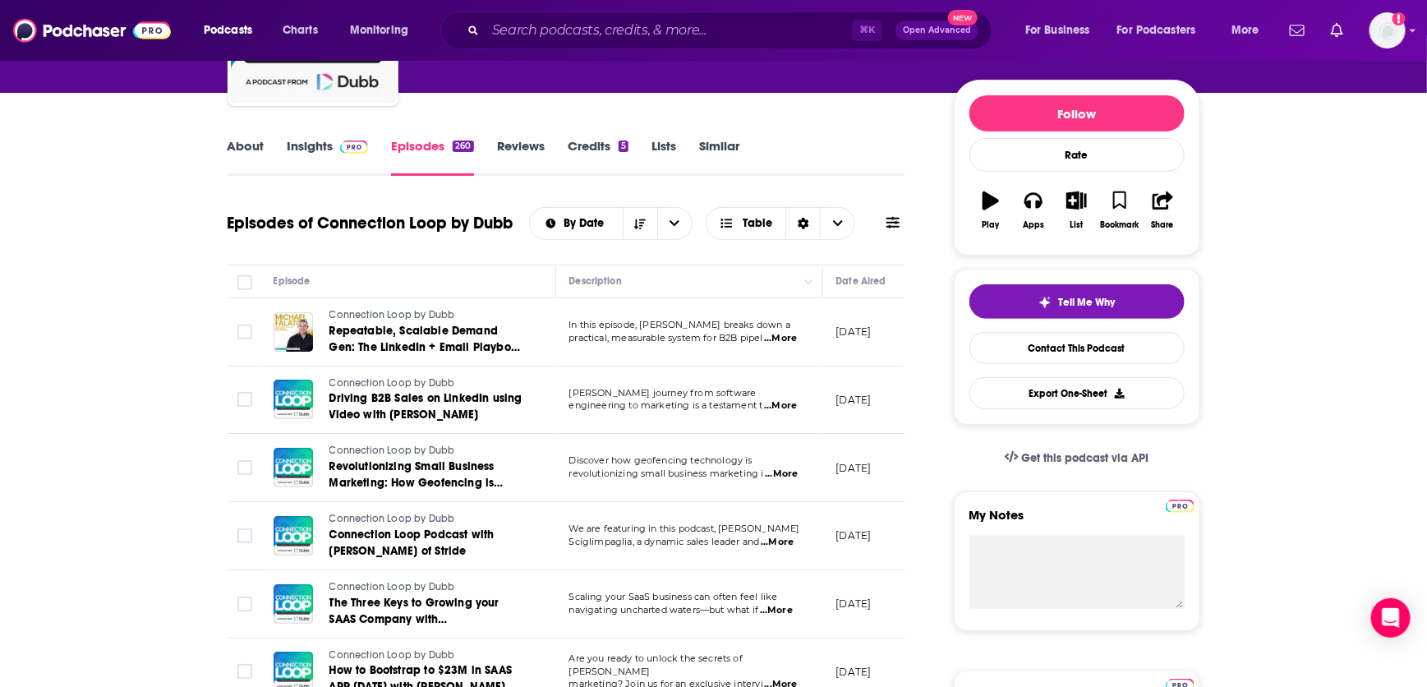
click at [242, 159] on link "About" at bounding box center [246, 157] width 37 height 38
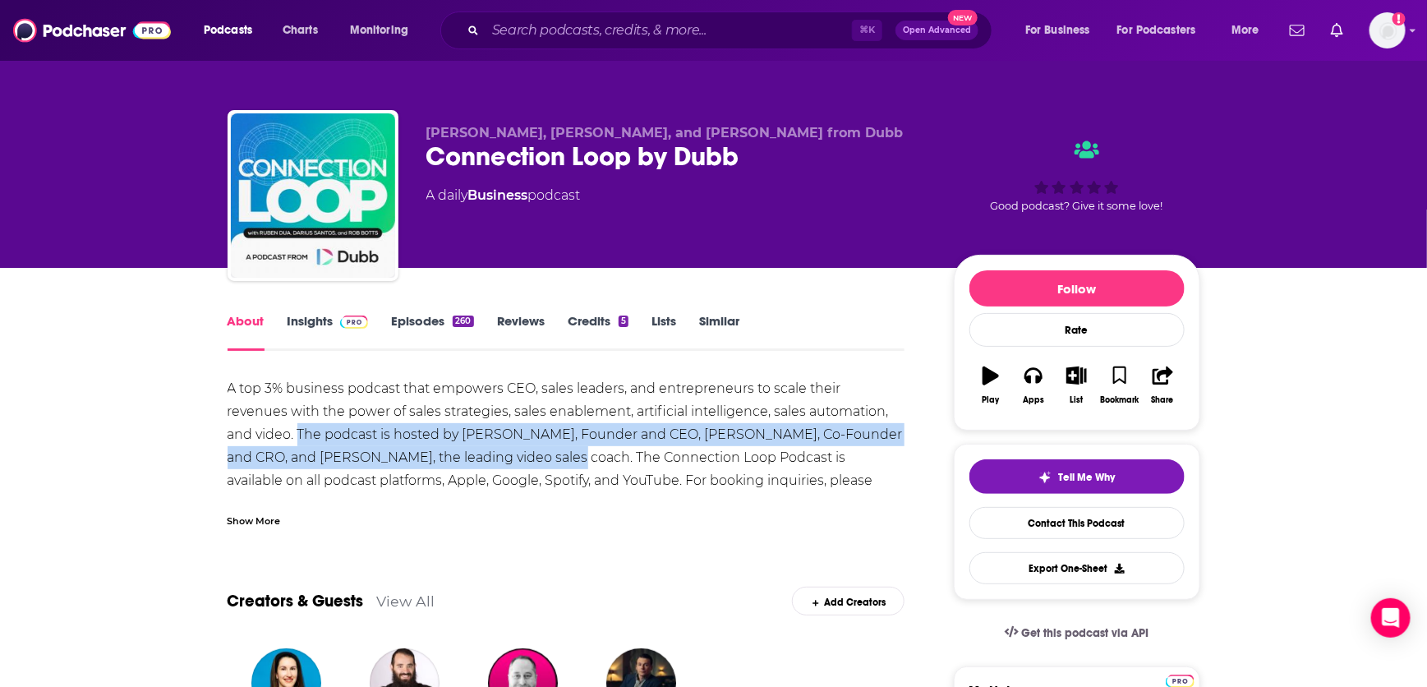
drag, startPoint x: 229, startPoint y: 430, endPoint x: 461, endPoint y: 449, distance: 232.5
click at [461, 449] on div "A top 3% business podcast that empowers CEO, sales leaders, and entrepreneurs t…" at bounding box center [567, 457] width 678 height 161
copy div "The podcast is hosted by [PERSON_NAME], Founder and CEO, [PERSON_NAME], Co-Foun…"
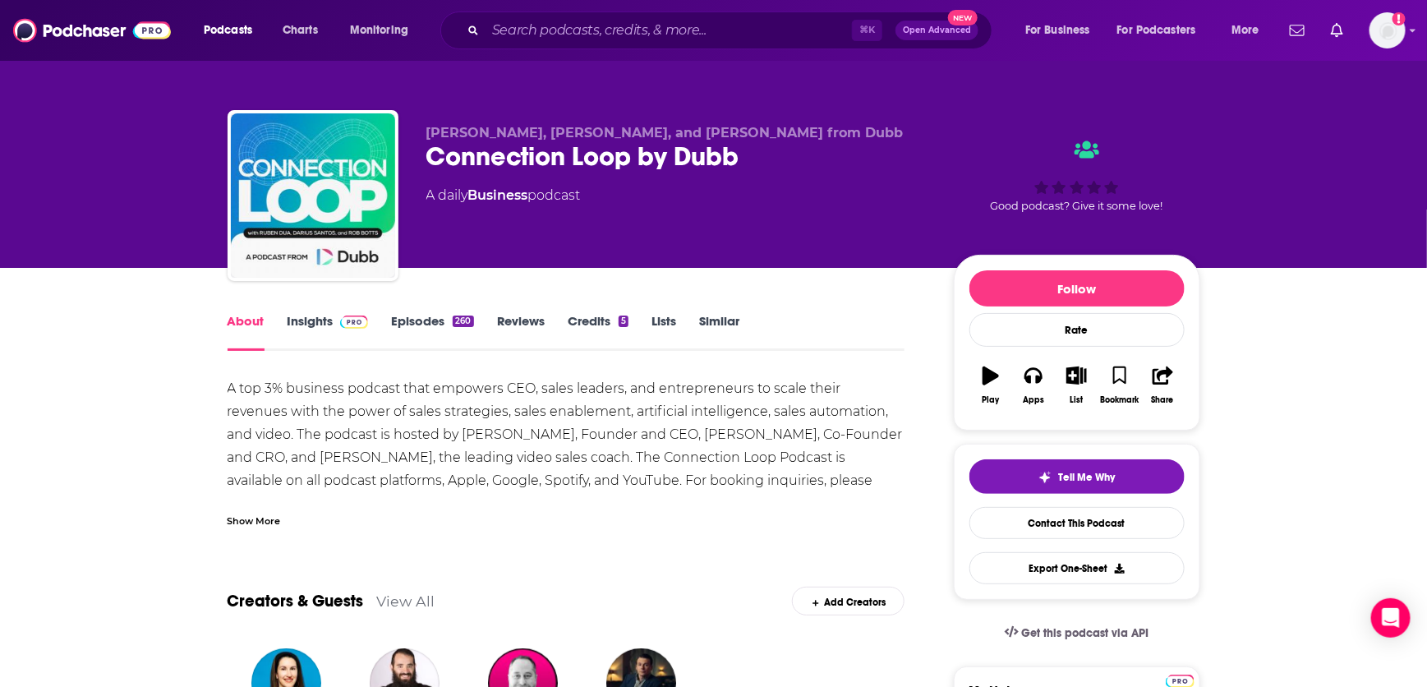
click at [430, 389] on div "A top 3% business podcast that empowers CEO, sales leaders, and entrepreneurs t…" at bounding box center [567, 457] width 678 height 161
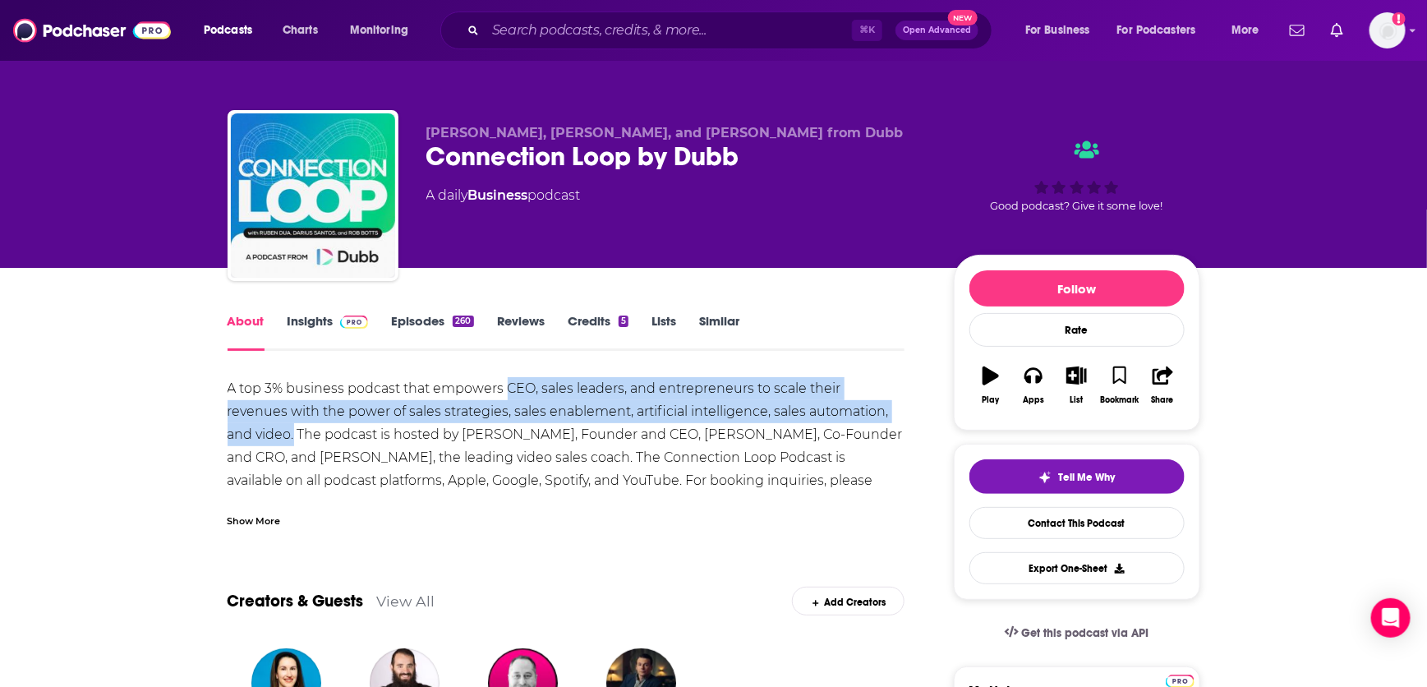
drag, startPoint x: 508, startPoint y: 389, endPoint x: 903, endPoint y: 408, distance: 395.6
click at [903, 408] on div "A top 3% business podcast that empowers CEO, sales leaders, and entrepreneurs t…" at bounding box center [567, 457] width 678 height 161
copy div "CEO, sales leaders, and entrepreneurs to scale their revenues with the power of…"
